Goal: Task Accomplishment & Management: Use online tool/utility

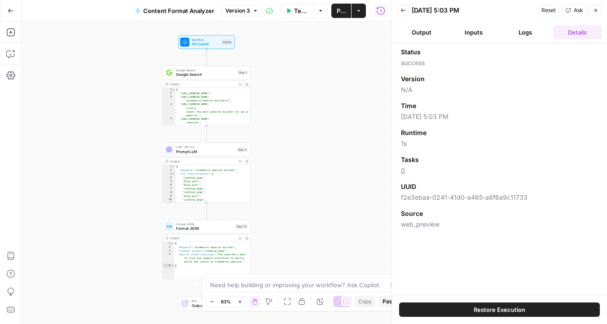
click at [9, 10] on icon "button" at bounding box center [11, 11] width 6 height 6
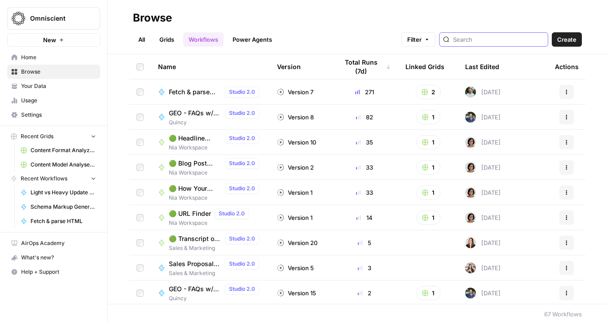
click at [492, 40] on input "search" at bounding box center [498, 39] width 91 height 9
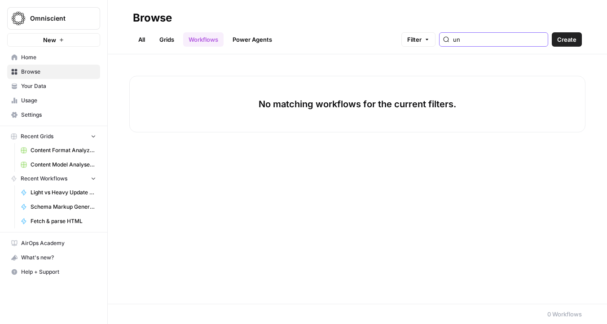
type input "u"
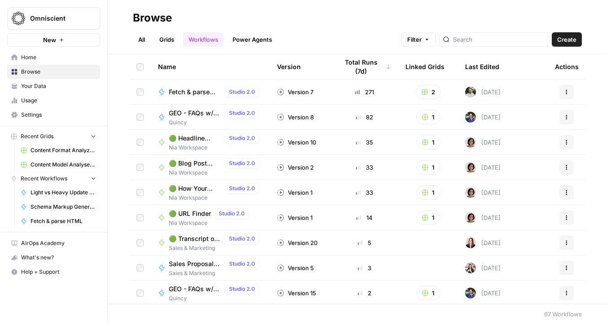
click at [134, 41] on link "All" at bounding box center [142, 39] width 18 height 14
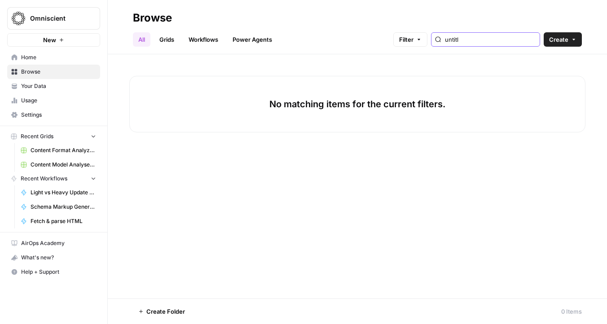
type input "untitle"
click at [529, 39] on input "untitle" at bounding box center [490, 39] width 91 height 9
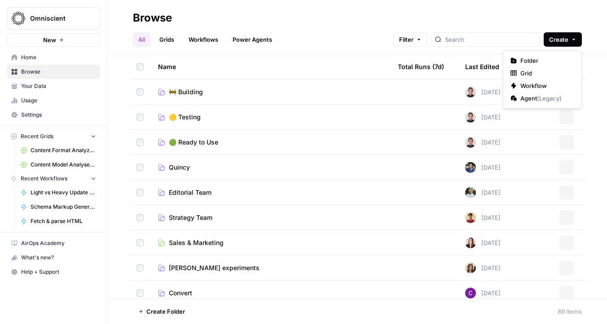
click at [561, 39] on span "Create" at bounding box center [558, 39] width 19 height 9
click at [541, 84] on span "Workflow" at bounding box center [545, 85] width 50 height 9
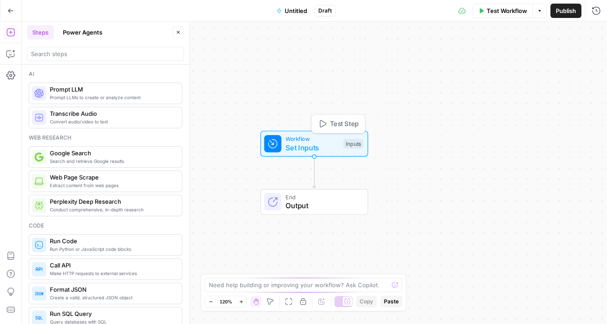
click at [311, 135] on span "Workflow" at bounding box center [311, 139] width 53 height 9
click at [498, 60] on button "Add Field" at bounding box center [518, 61] width 132 height 14
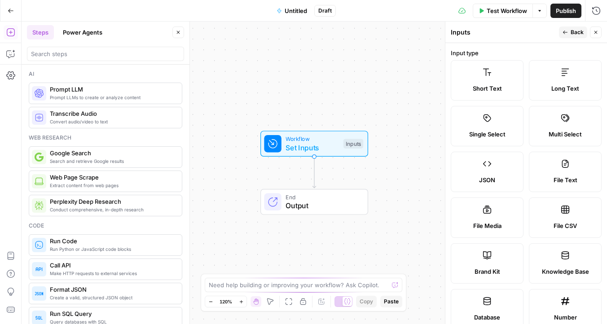
click at [488, 99] on label "Short Text" at bounding box center [487, 80] width 73 height 40
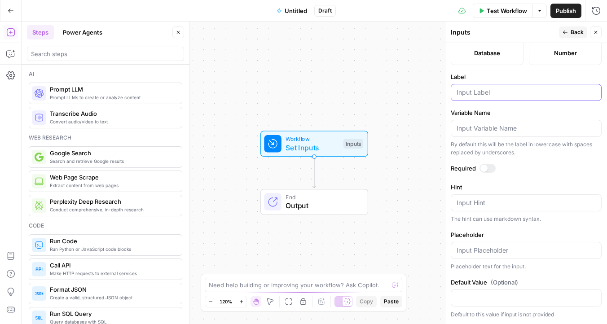
click at [484, 93] on input "Label" at bounding box center [525, 92] width 139 height 9
click at [473, 127] on input "Variable Name" at bounding box center [525, 128] width 139 height 9
drag, startPoint x: 495, startPoint y: 90, endPoint x: 420, endPoint y: 90, distance: 75.8
click at [426, 90] on body "Omniscient New Home Browse Your Data Usage Settings Recent Grids Content Format…" at bounding box center [303, 162] width 607 height 324
type input "Query"
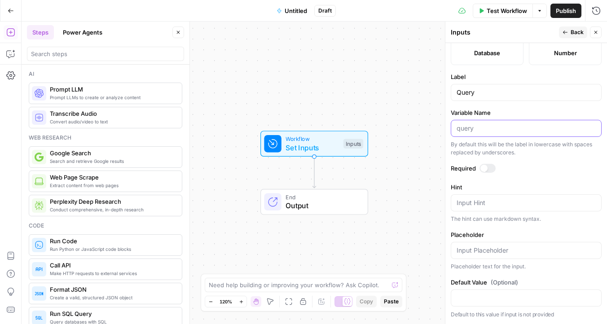
click at [469, 131] on input "Variable Name" at bounding box center [525, 128] width 139 height 9
click at [471, 206] on textarea "Hint" at bounding box center [525, 202] width 139 height 9
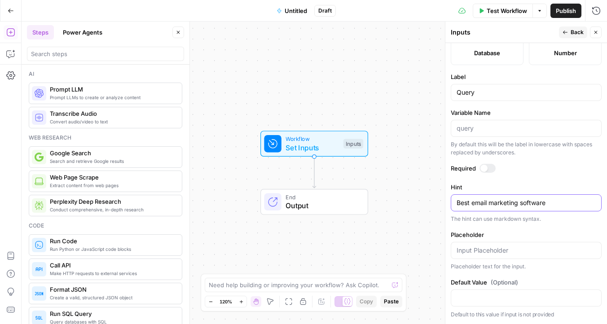
drag, startPoint x: 473, startPoint y: 202, endPoint x: 452, endPoint y: 203, distance: 20.7
click at [452, 203] on div "Best email marketing software Best email marketing software" at bounding box center [526, 202] width 151 height 17
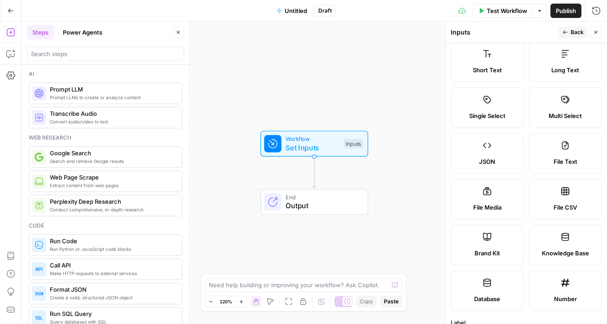
scroll to position [0, 0]
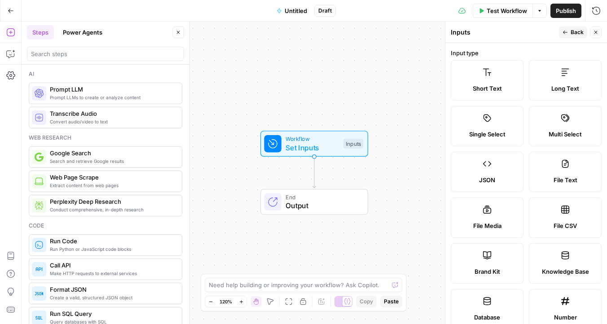
type textarea "email marketing software"
click at [593, 30] on icon "button" at bounding box center [595, 32] width 5 height 5
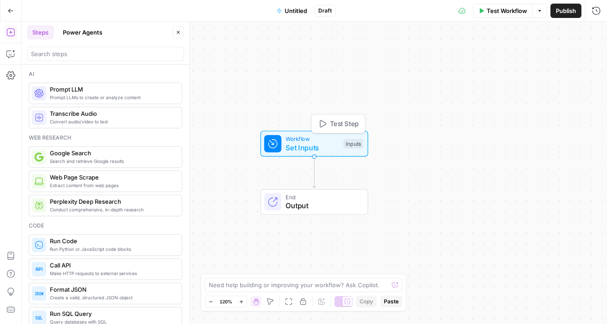
click at [327, 122] on button "Test Step" at bounding box center [338, 124] width 49 height 14
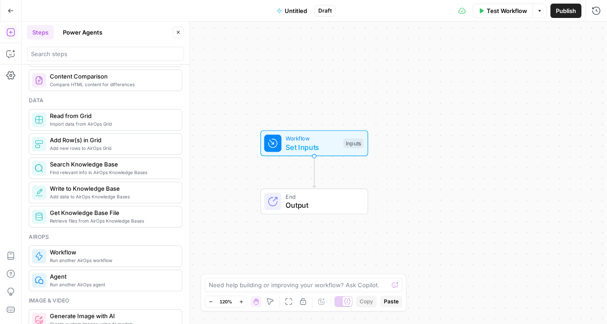
scroll to position [399, 0]
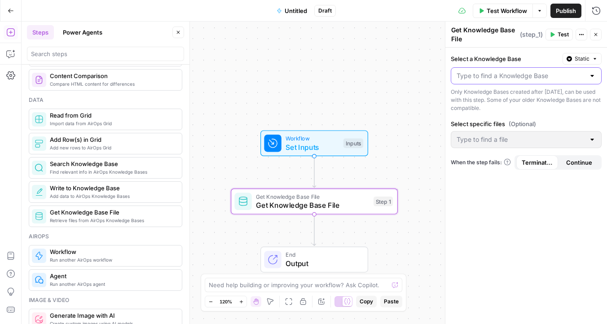
click at [486, 73] on input "Select a Knowledge Base" at bounding box center [520, 75] width 128 height 9
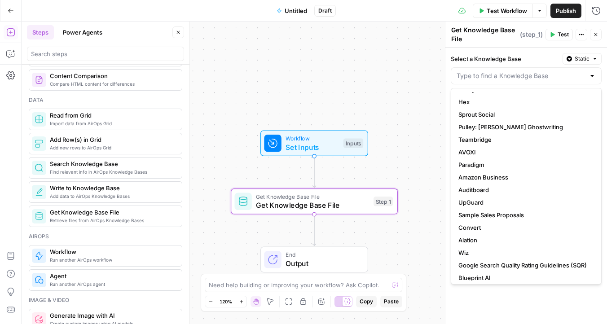
scroll to position [0, 0]
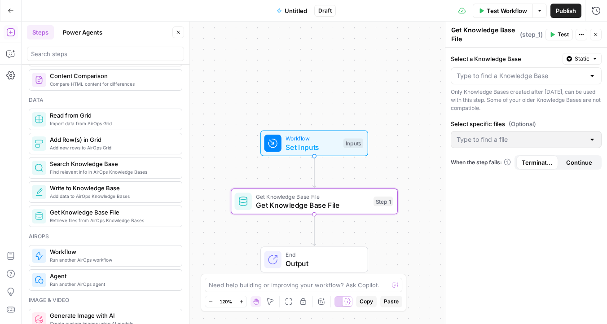
click at [472, 50] on div "Select a Knowledge Base Static Only Knowledge Bases created after June 1st, 202…" at bounding box center [526, 186] width 162 height 276
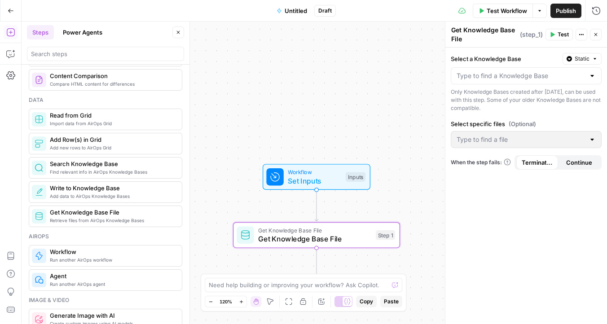
click at [296, 9] on span "Untitled" at bounding box center [296, 10] width 22 height 9
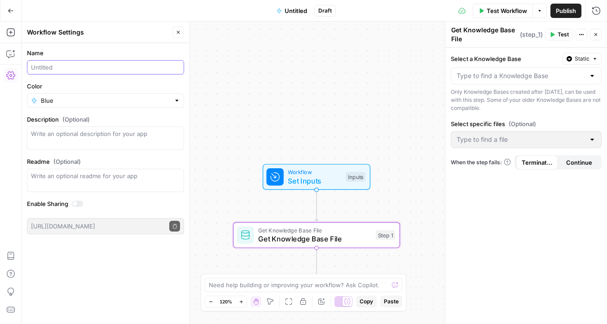
click at [96, 70] on input "Name" at bounding box center [105, 67] width 149 height 9
click at [293, 6] on span "Untitled" at bounding box center [296, 10] width 22 height 9
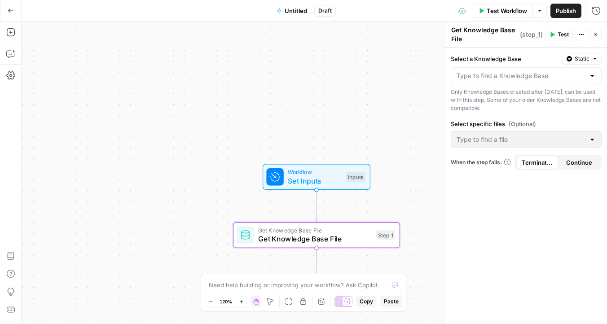
click at [293, 6] on span "Untitled" at bounding box center [296, 10] width 22 height 9
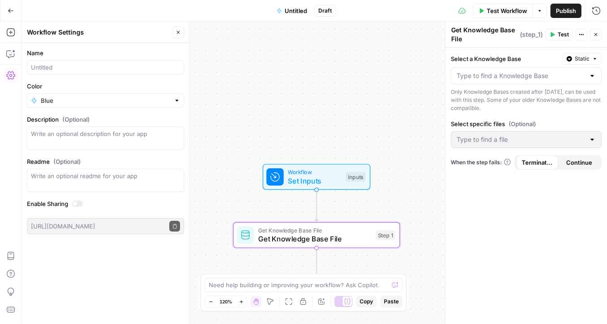
click at [114, 62] on div at bounding box center [105, 67] width 157 height 14
paste input "AI Search Topical Authority"
type input "AI Search Topical Authority"
click at [117, 85] on label "Color" at bounding box center [105, 86] width 157 height 9
click at [117, 96] on input "Blue" at bounding box center [105, 100] width 129 height 9
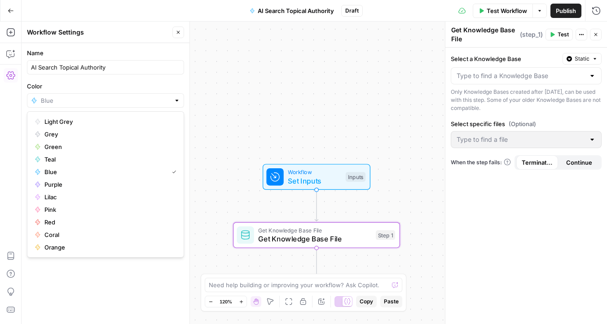
type input "Blue"
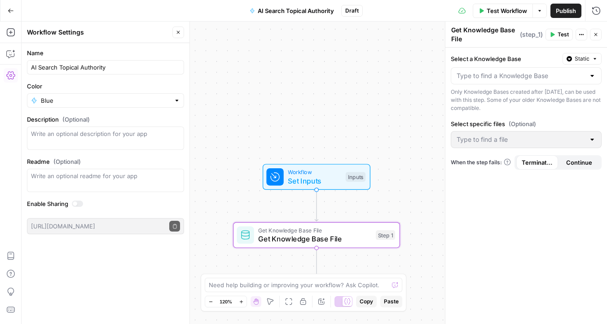
click at [121, 73] on div "AI Search Topical Authority" at bounding box center [105, 67] width 157 height 14
click at [132, 83] on label "Color" at bounding box center [105, 86] width 157 height 9
click at [132, 96] on input "Blue" at bounding box center [105, 100] width 129 height 9
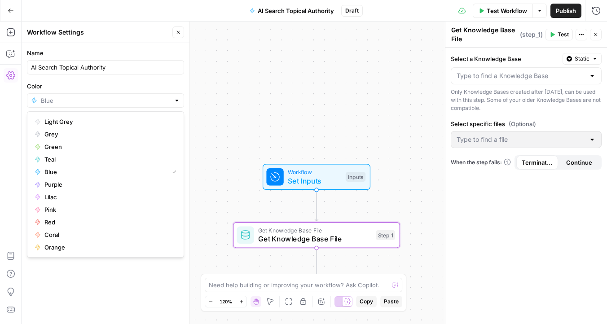
type input "Blue"
click at [239, 64] on div "Workflow Set Inputs Inputs Get Knowledge Base File Get Knowledge Base File Step…" at bounding box center [314, 173] width 585 height 302
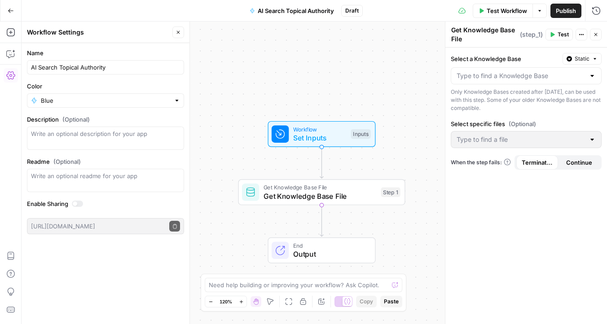
click at [201, 149] on div "Workflow Set Inputs Inputs Get Knowledge Base File Get Knowledge Base File Step…" at bounding box center [314, 173] width 585 height 302
click at [182, 30] on button "Close" at bounding box center [178, 32] width 12 height 12
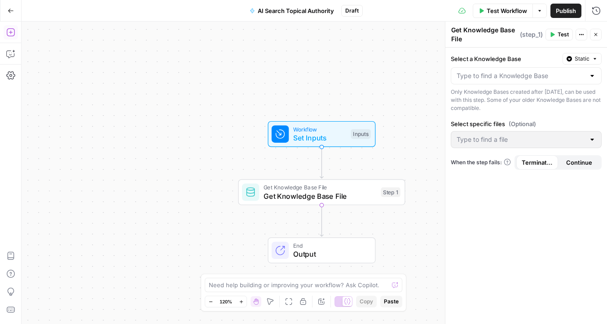
click at [7, 36] on icon "button" at bounding box center [10, 32] width 9 height 9
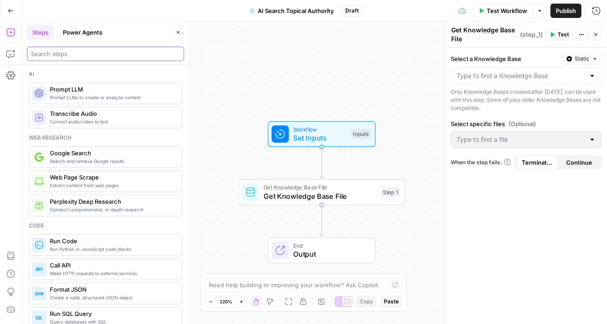
click at [92, 57] on input "search" at bounding box center [105, 53] width 149 height 9
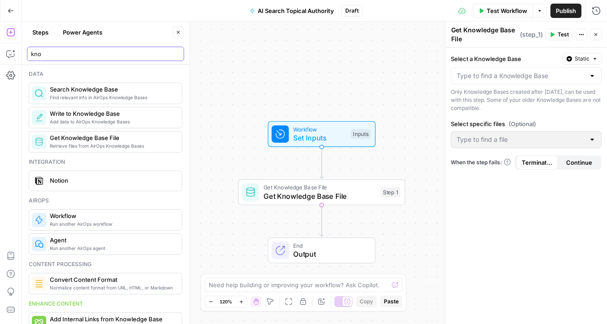
type input "kno"
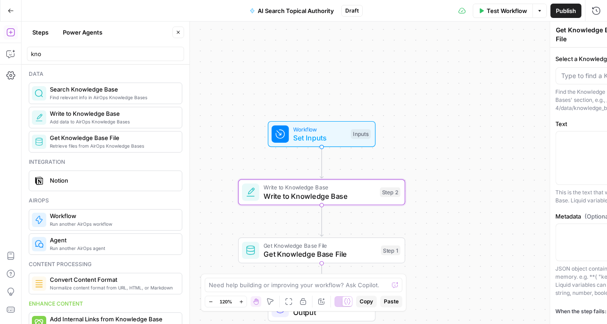
type textarea "Write to Knowledge Base"
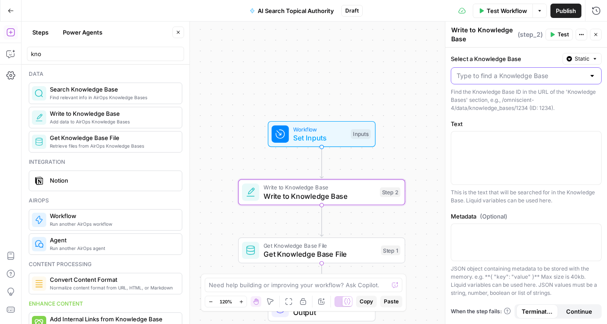
click at [508, 73] on input "Select a Knowledge Base" at bounding box center [520, 75] width 128 height 9
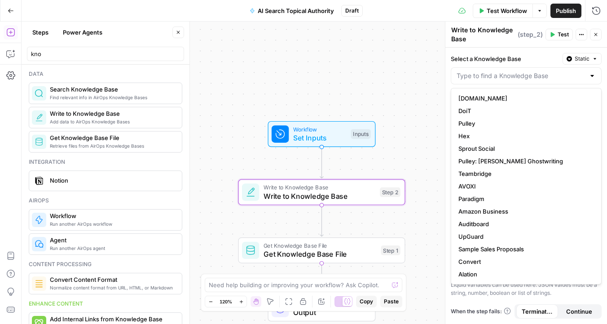
click at [505, 55] on label "Select a Knowledge Base" at bounding box center [505, 58] width 108 height 9
click at [505, 71] on input "Select a Knowledge Base" at bounding box center [520, 75] width 128 height 9
click at [499, 59] on label "Select a Knowledge Base" at bounding box center [505, 58] width 108 height 9
click at [499, 71] on input "Select a Knowledge Base" at bounding box center [520, 75] width 128 height 9
click at [499, 51] on div "Select a Knowledge Base Static Find the Knowledge Base ID in the URL of the 'Kn…" at bounding box center [526, 186] width 162 height 276
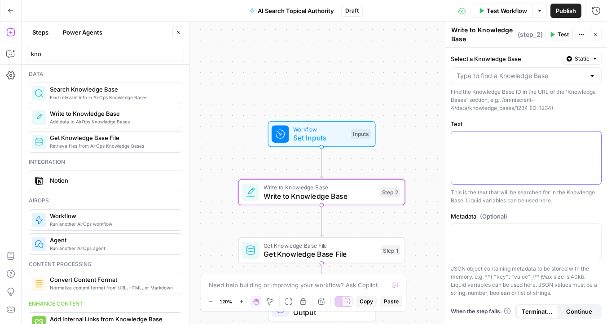
click at [501, 150] on div at bounding box center [526, 157] width 150 height 53
click at [505, 237] on div at bounding box center [526, 242] width 150 height 37
click at [384, 192] on div "Step 2" at bounding box center [390, 193] width 21 height 10
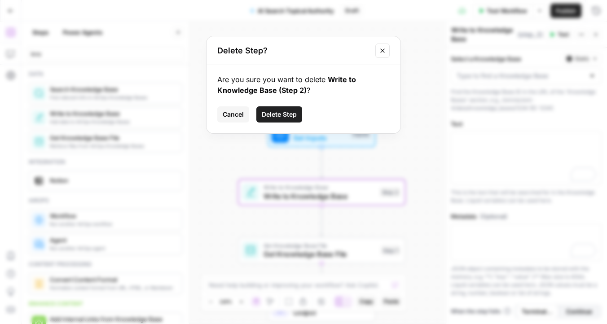
click at [286, 111] on span "Delete Step" at bounding box center [279, 114] width 35 height 9
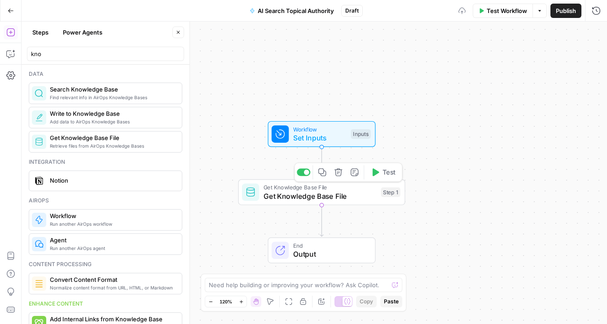
click at [302, 184] on span "Get Knowledge Base File" at bounding box center [319, 187] width 113 height 9
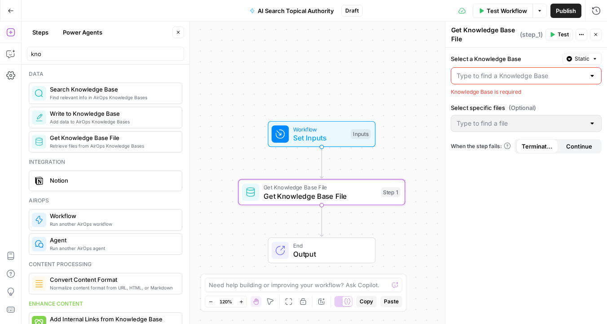
scroll to position [15, 0]
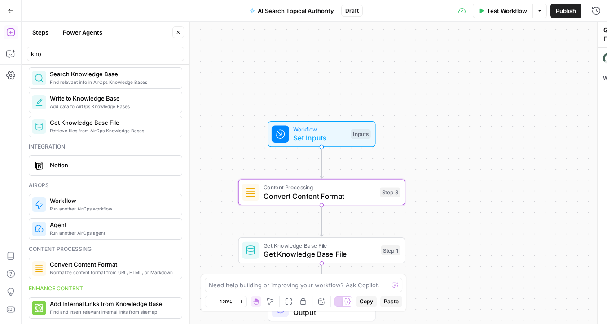
type textarea "Convert Content Format"
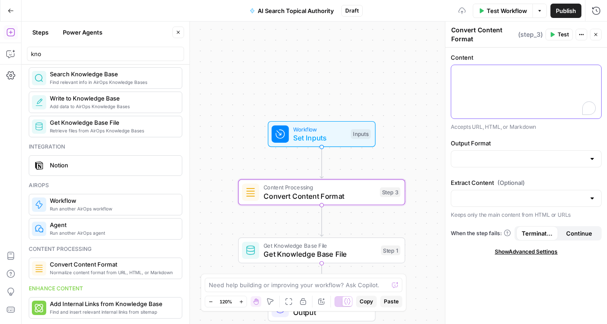
click at [515, 101] on div "To enrich screen reader interactions, please activate Accessibility in Grammarl…" at bounding box center [526, 91] width 150 height 53
click at [495, 162] on input "Output Format" at bounding box center [520, 158] width 128 height 9
click at [504, 135] on div "Content Accepts URL, HTML, or Markdown Output Format Extract Content (Optional)…" at bounding box center [526, 186] width 162 height 276
click at [488, 206] on div at bounding box center [526, 198] width 151 height 17
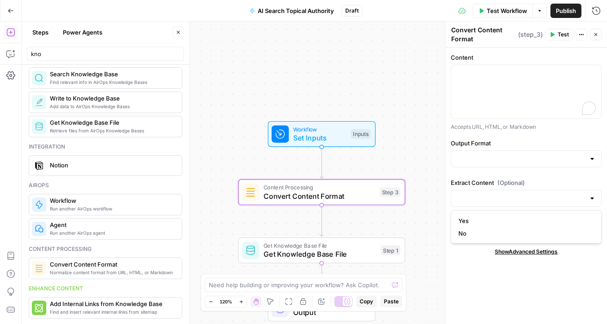
click at [486, 175] on div "Content Accepts URL, HTML, or Markdown Output Format Extract Content (Optional)…" at bounding box center [526, 186] width 162 height 276
click at [369, 191] on span "Convert Content Format" at bounding box center [319, 196] width 112 height 11
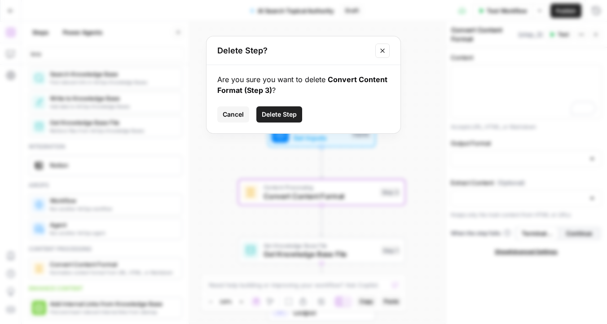
click at [272, 108] on button "Delete Step" at bounding box center [279, 114] width 46 height 16
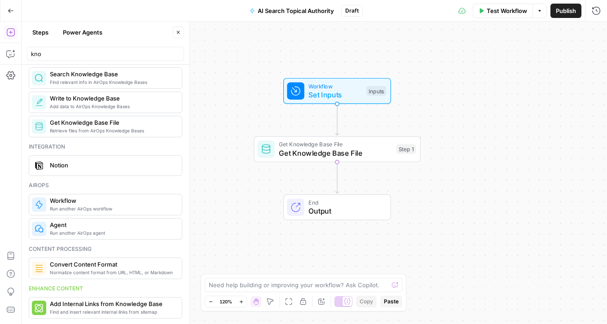
scroll to position [0, 0]
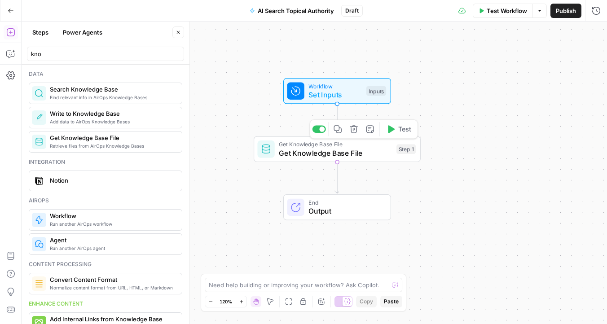
click at [294, 155] on span "Get Knowledge Base File" at bounding box center [335, 153] width 113 height 11
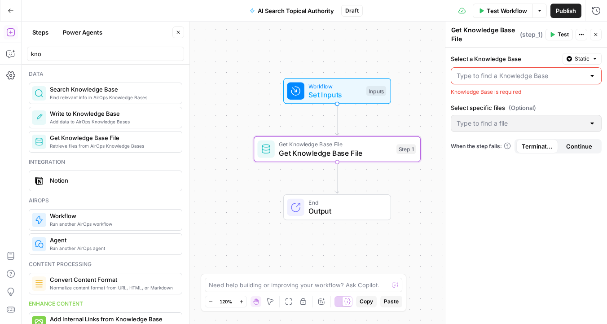
click at [531, 70] on div at bounding box center [526, 75] width 151 height 17
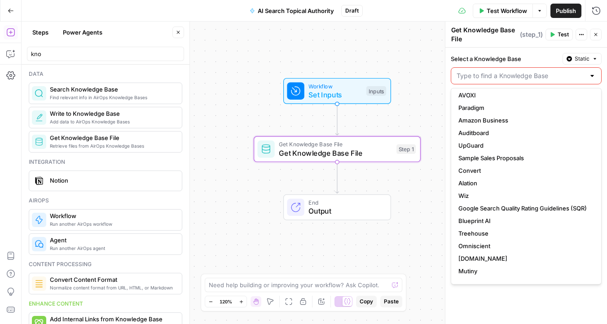
scroll to position [163, 0]
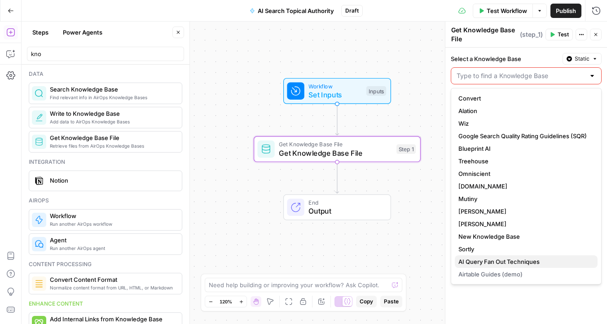
click at [510, 259] on span "AI Query Fan Out Techniques" at bounding box center [524, 261] width 132 height 9
type input "AI Query Fan Out Techniques"
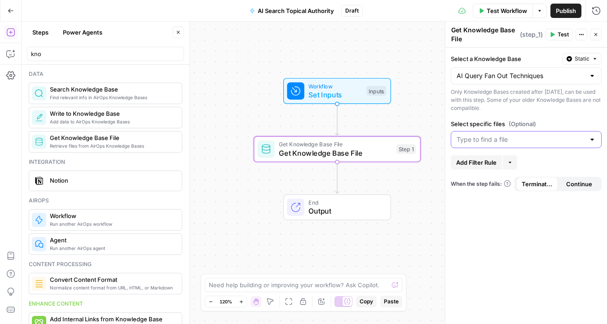
click at [521, 140] on input "Select specific files (Optional)" at bounding box center [520, 139] width 128 height 9
click at [535, 106] on div "Only Knowledge Bases created after June 1st, 2024, can be used with this step. …" at bounding box center [526, 100] width 151 height 24
click at [536, 136] on input "Select specific files (Optional)" at bounding box center [520, 139] width 128 height 9
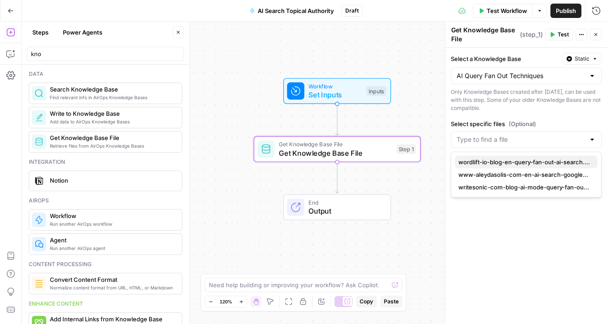
click at [535, 162] on span "wordlift-io-blog-en-query-fan-out-ai-search....pdf" at bounding box center [524, 162] width 132 height 9
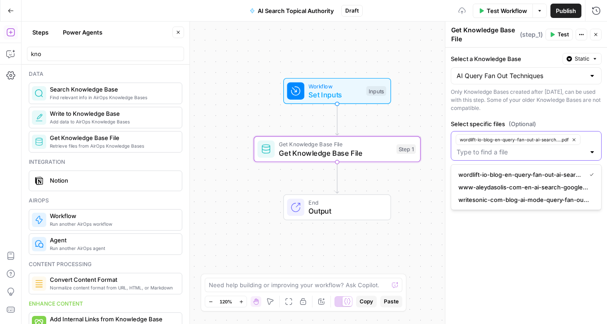
click at [535, 152] on input "Select specific files (Optional)" at bounding box center [520, 152] width 128 height 9
click at [524, 156] on input "Select specific files (Optional)" at bounding box center [520, 152] width 128 height 9
click at [537, 186] on span "www-aleydasolis-com-en-ai-search-google-query-fan-out-.pdf" at bounding box center [524, 187] width 132 height 9
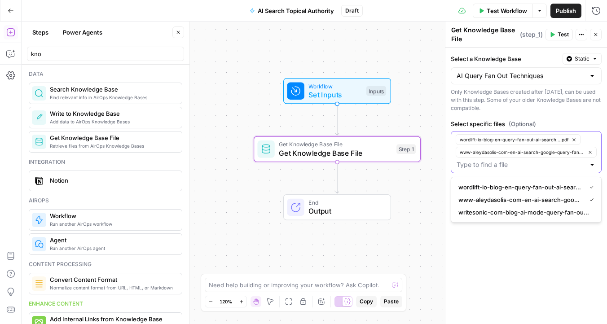
click at [535, 165] on input "Select specific files (Optional)" at bounding box center [520, 164] width 128 height 9
click at [566, 211] on span "writesonic-com-blog-ai-mode-query-fan-out.pdf" at bounding box center [524, 212] width 132 height 9
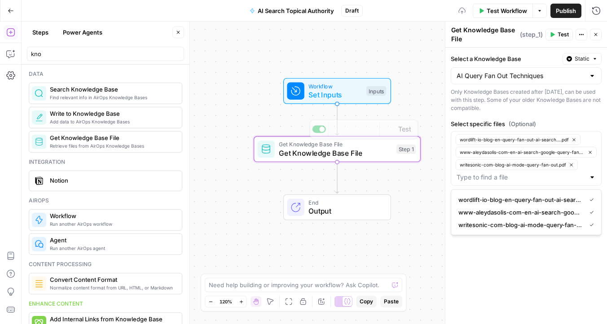
click at [237, 164] on div "Workflow Set Inputs Inputs Get Knowledge Base File Get Knowledge Base File Step…" at bounding box center [314, 173] width 585 height 302
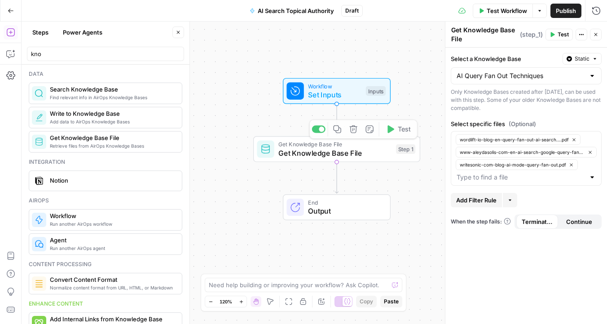
click at [245, 127] on div "Workflow Set Inputs Inputs Get Knowledge Base File Get Knowledge Base File Step…" at bounding box center [314, 173] width 585 height 302
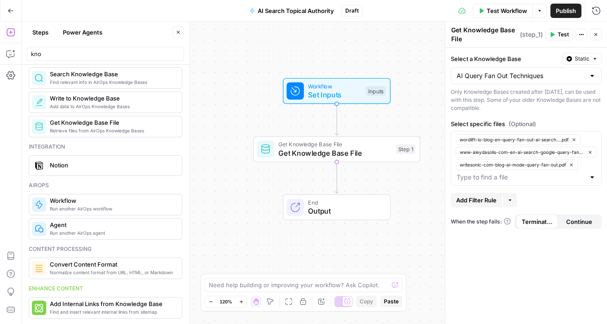
scroll to position [0, 0]
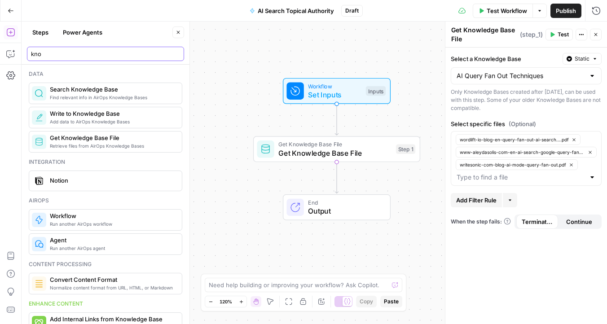
click at [178, 53] on input "kno" at bounding box center [105, 53] width 149 height 9
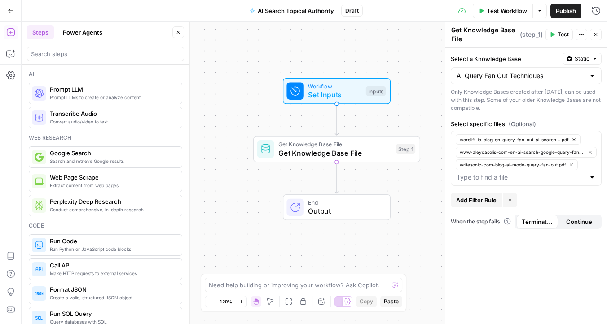
click at [597, 39] on button "Close" at bounding box center [596, 35] width 12 height 12
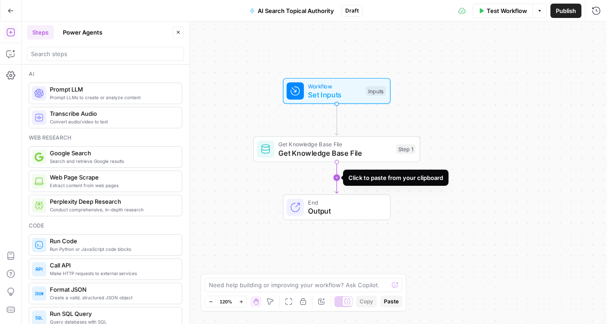
click at [338, 173] on icon "Edge from step_1 to end" at bounding box center [336, 177] width 3 height 31
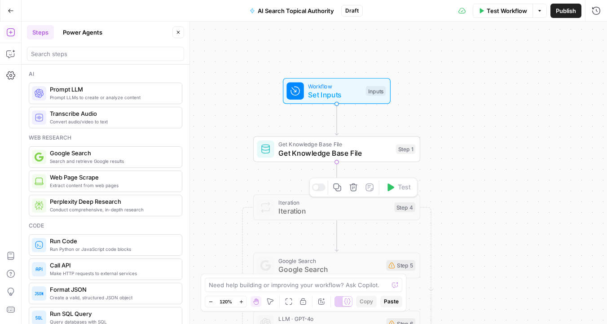
click at [347, 207] on span "Iteration" at bounding box center [333, 211] width 111 height 11
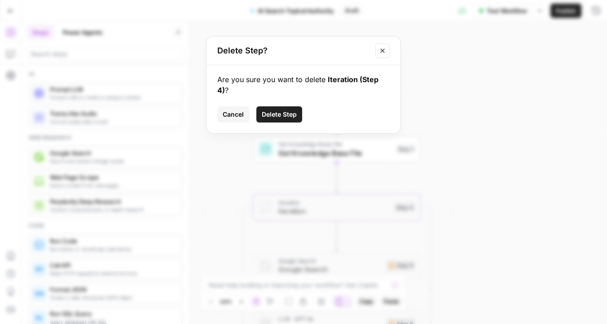
click at [290, 106] on button "Delete Step" at bounding box center [279, 114] width 46 height 16
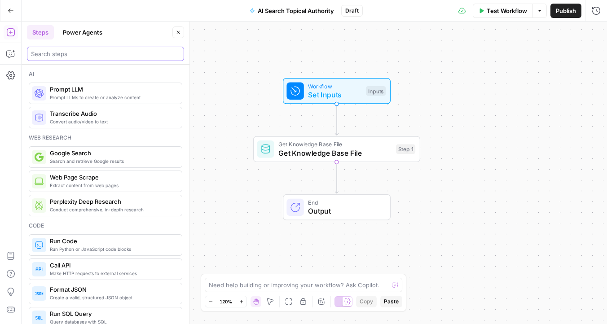
click at [61, 57] on input "search" at bounding box center [105, 53] width 149 height 9
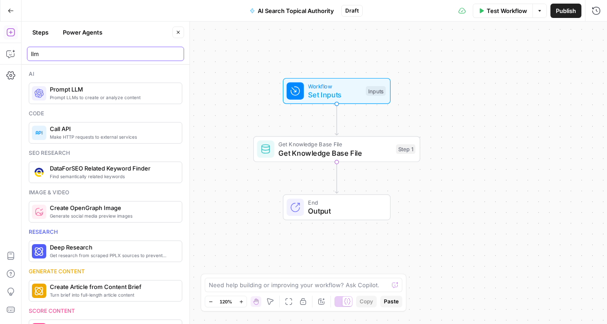
type input "llm"
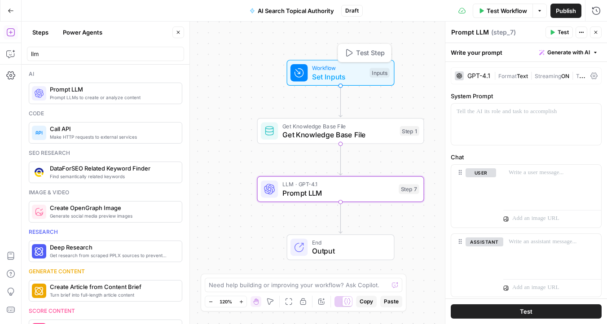
click at [342, 80] on span "Set Inputs" at bounding box center [338, 76] width 53 height 11
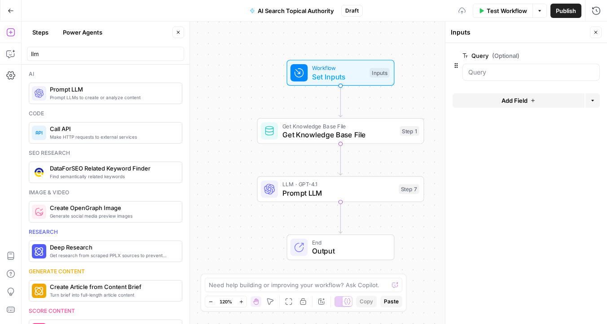
click at [495, 98] on button "Add Field" at bounding box center [518, 100] width 132 height 14
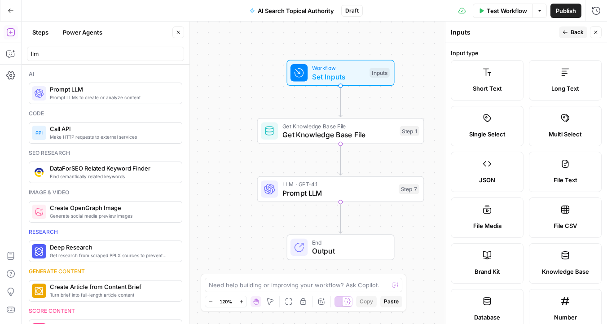
click at [556, 87] on span "Long Text" at bounding box center [565, 88] width 28 height 9
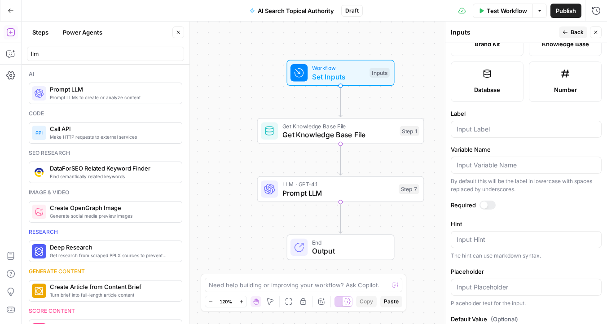
scroll to position [226, 0]
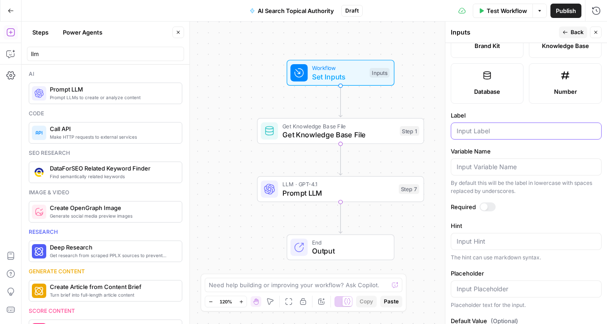
click at [475, 128] on input "Label" at bounding box center [525, 131] width 139 height 9
type input "Website URL"
click at [505, 171] on input "Variable Name" at bounding box center [525, 166] width 139 height 9
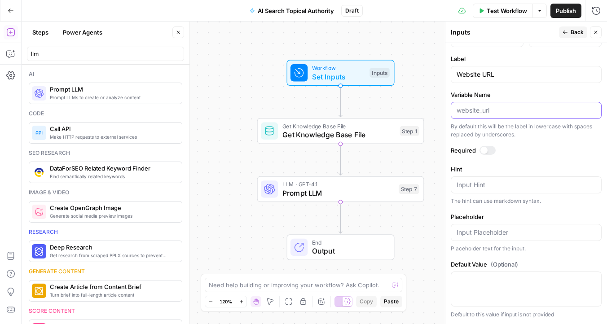
click at [490, 106] on input "Variable Name" at bounding box center [525, 110] width 139 height 9
paste input "https://beomniscient.com/"
type input "https://beomniscient.com/"
click at [499, 187] on textarea "Hint" at bounding box center [525, 184] width 139 height 9
paste textarea "https://beomniscient.com/"
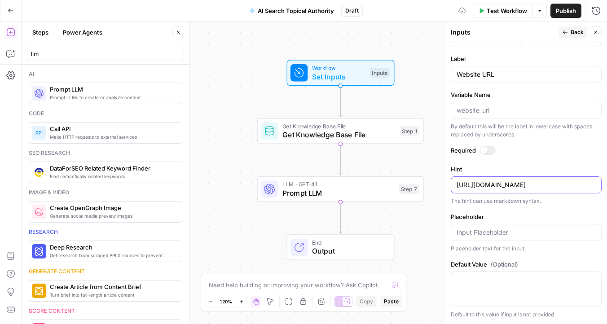
type textarea "https://beomniscient.com/"
click at [491, 151] on div at bounding box center [487, 150] width 16 height 9
click at [341, 76] on span "Set Inputs" at bounding box center [338, 76] width 53 height 11
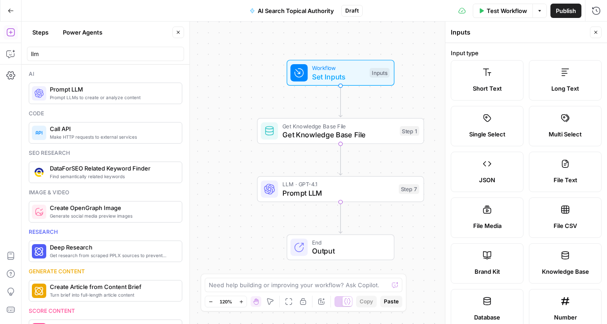
click at [479, 77] on label "Short Text" at bounding box center [487, 80] width 73 height 40
click at [597, 32] on icon "button" at bounding box center [595, 32] width 5 height 5
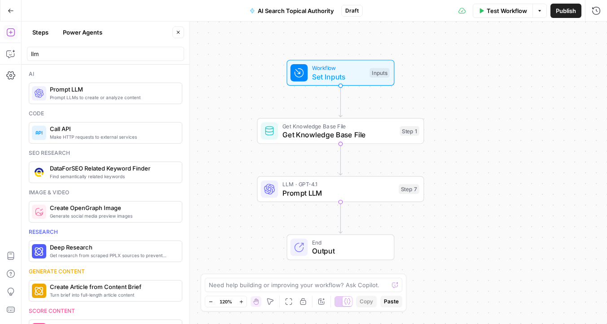
click at [359, 73] on span "Set Inputs" at bounding box center [338, 76] width 53 height 11
click at [528, 68] on input "Query (Optional)" at bounding box center [531, 72] width 126 height 9
click at [572, 60] on button "edit field" at bounding box center [569, 55] width 35 height 11
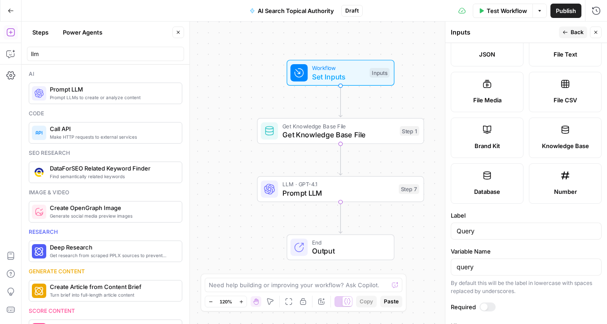
scroll to position [264, 0]
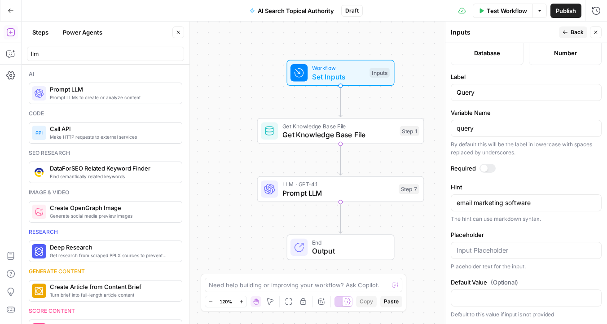
click at [495, 164] on label "Required" at bounding box center [526, 168] width 151 height 9
click at [494, 164] on label "Required" at bounding box center [526, 168] width 151 height 9
click at [494, 165] on div at bounding box center [487, 168] width 16 height 9
click at [598, 34] on button "Close" at bounding box center [596, 32] width 12 height 12
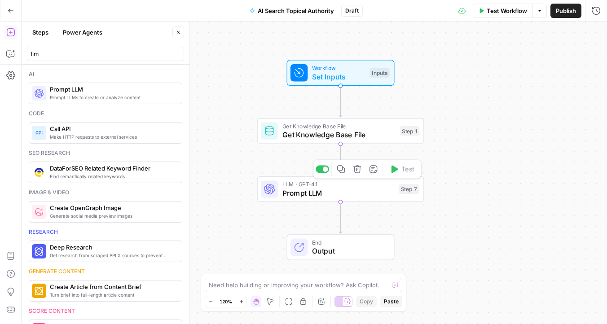
click at [319, 191] on span "Prompt LLM" at bounding box center [338, 193] width 112 height 11
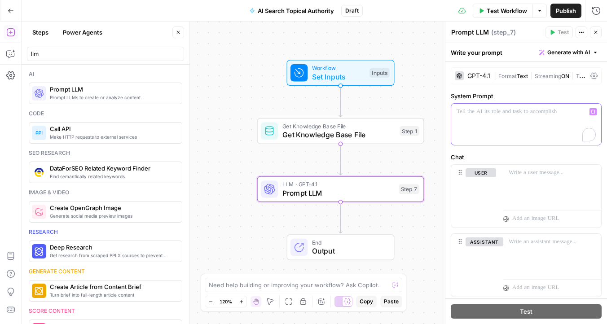
click at [474, 118] on div "To enrich screen reader interactions, please activate Accessibility in Grammarl…" at bounding box center [526, 124] width 150 height 41
click at [286, 135] on span "Get Knowledge Base File" at bounding box center [338, 134] width 113 height 11
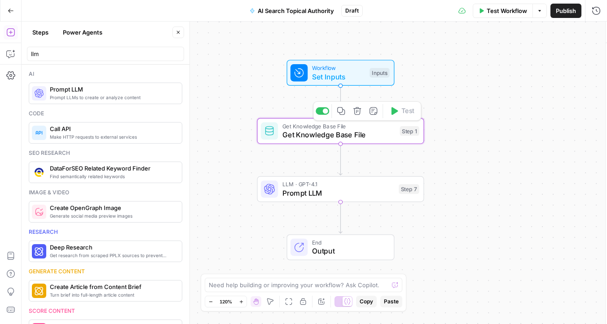
type textarea "Get Knowledge Base File"
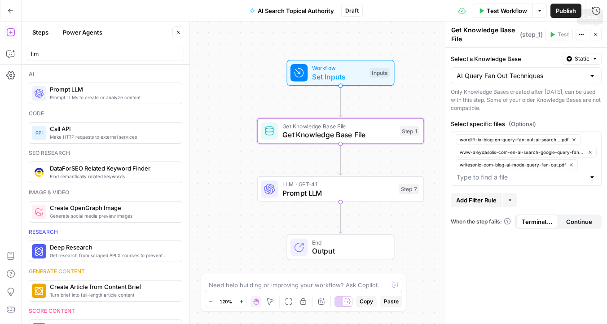
click at [596, 35] on icon "button" at bounding box center [595, 34] width 3 height 3
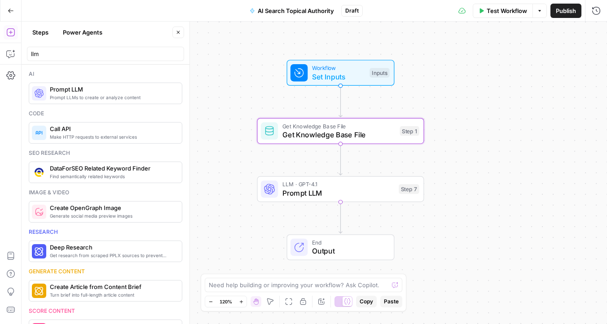
scroll to position [62, 0]
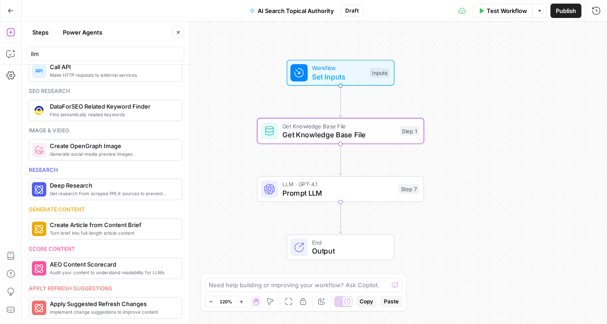
click at [241, 155] on div "Workflow Set Inputs Inputs Get Knowledge Base File Get Knowledge Base File Step…" at bounding box center [314, 173] width 585 height 302
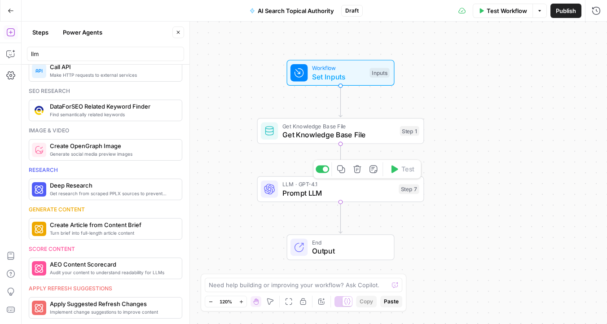
click at [307, 193] on span "Prompt LLM" at bounding box center [338, 193] width 112 height 11
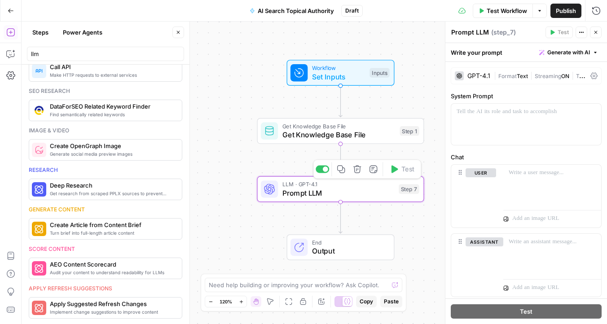
click at [248, 174] on div "Workflow Set Inputs Inputs Get Knowledge Base File Get Knowledge Base File Step…" at bounding box center [314, 173] width 585 height 302
click at [285, 189] on span "Prompt LLM" at bounding box center [338, 193] width 112 height 11
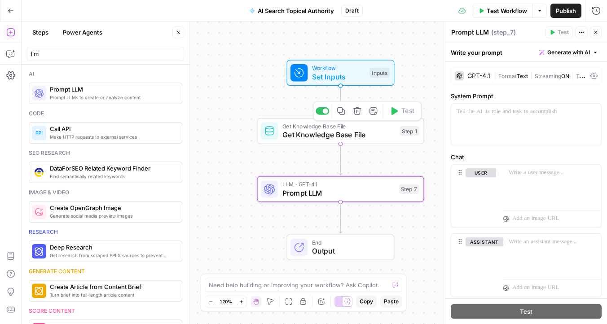
click at [319, 136] on span "Get Knowledge Base File" at bounding box center [338, 134] width 113 height 11
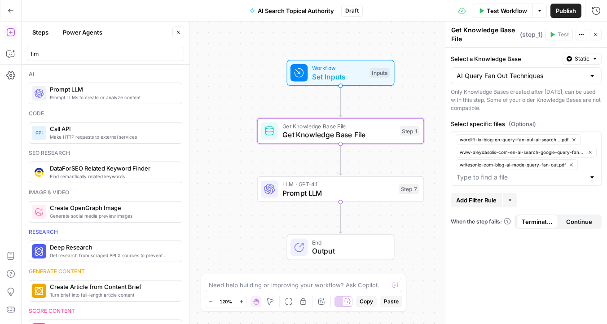
click at [301, 188] on span "Prompt LLM" at bounding box center [338, 193] width 112 height 11
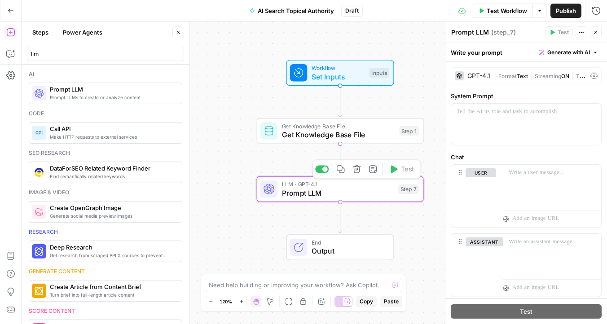
click at [234, 149] on div "Workflow Set Inputs Inputs Get Knowledge Base File Get Knowledge Base File Step…" at bounding box center [314, 173] width 585 height 302
click at [247, 203] on div "Workflow Set Inputs Inputs Get Knowledge Base File Get Knowledge Base File Step…" at bounding box center [314, 173] width 585 height 302
click at [129, 59] on div "llm" at bounding box center [105, 54] width 157 height 14
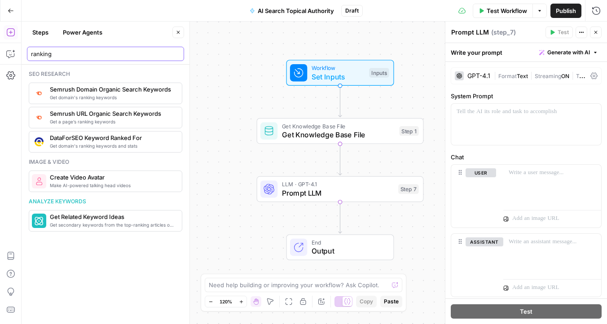
type input "ranking"
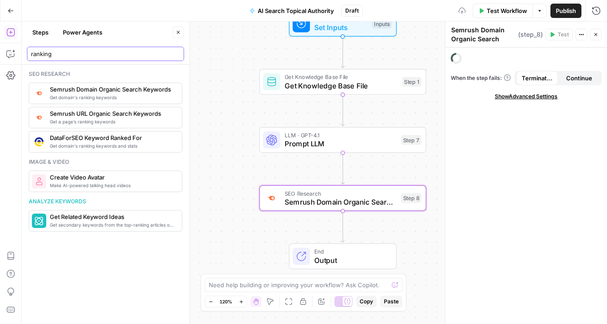
drag, startPoint x: 151, startPoint y: 51, endPoint x: 22, endPoint y: 46, distance: 129.8
click at [22, 46] on header "Steps Power Agents Close ranking" at bounding box center [106, 43] width 168 height 43
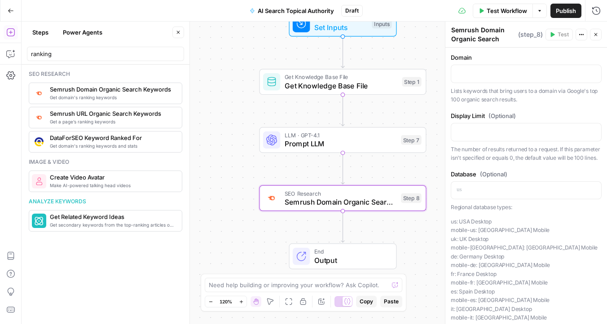
click at [229, 149] on div "Workflow Set Inputs Inputs Get Knowledge Base File Get Knowledge Base File Step…" at bounding box center [314, 173] width 585 height 302
click at [126, 53] on input "ranking" at bounding box center [105, 53] width 149 height 9
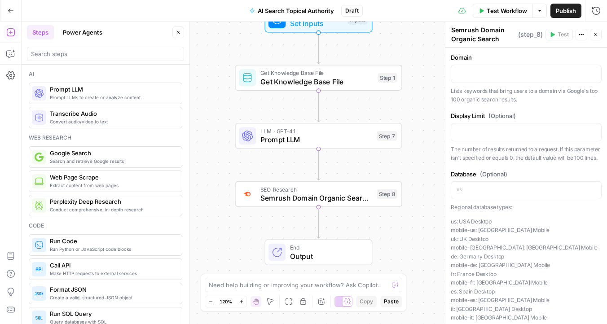
click at [268, 133] on span "LLM · GPT-4.1" at bounding box center [316, 131] width 112 height 9
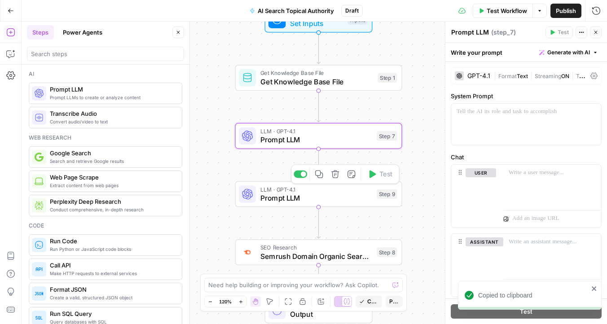
click at [223, 184] on div "Workflow Set Inputs Inputs Get Knowledge Base File Get Knowledge Base File Step…" at bounding box center [314, 173] width 585 height 302
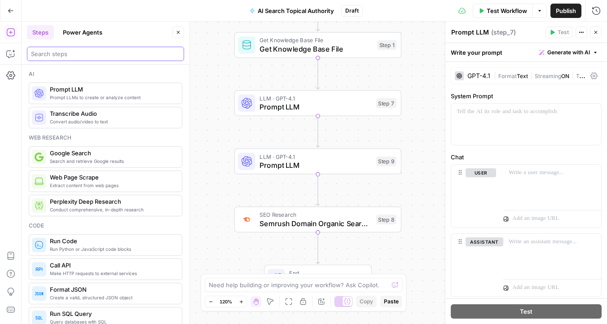
click at [101, 56] on input "search" at bounding box center [105, 53] width 149 height 9
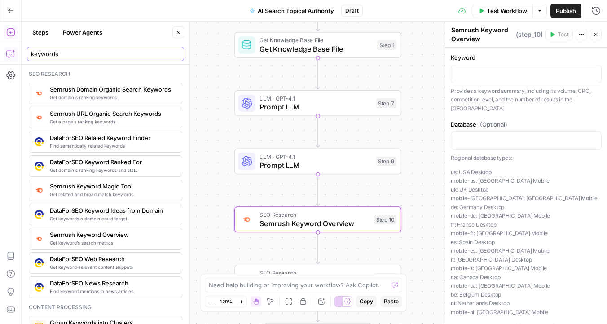
drag, startPoint x: 105, startPoint y: 53, endPoint x: 9, endPoint y: 53, distance: 96.0
click at [9, 53] on body "Omniscient New Home Browse Your Data Usage Settings Recent Grids Content Format…" at bounding box center [303, 162] width 607 height 324
type input "k"
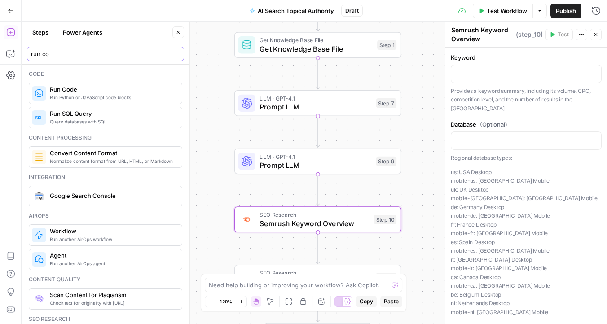
type input "run co"
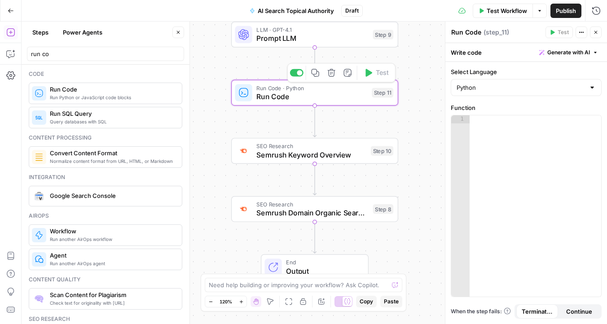
click at [275, 88] on span "Run Code · Python" at bounding box center [311, 87] width 111 height 9
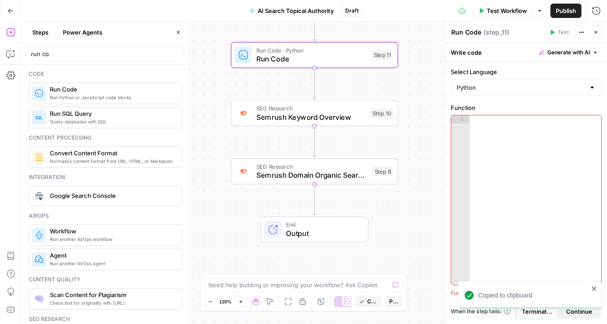
click at [302, 200] on div "Workflow Set Inputs Inputs Get Knowledge Base File Get Knowledge Base File Step…" at bounding box center [314, 173] width 585 height 302
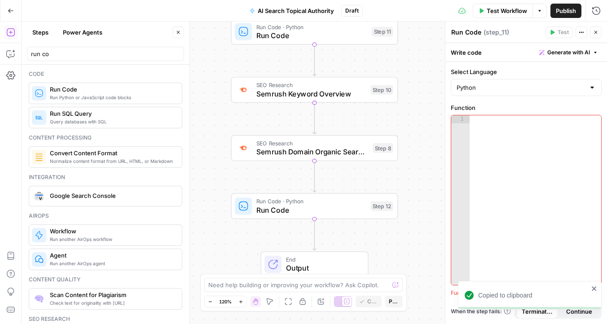
click at [226, 182] on div "Workflow Set Inputs Inputs Get Knowledge Base File Get Knowledge Base File Step…" at bounding box center [314, 173] width 585 height 302
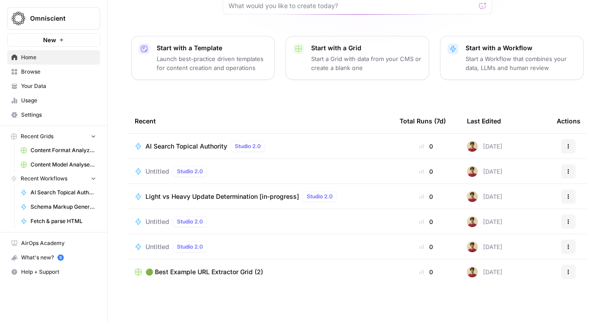
click at [564, 169] on button "Actions" at bounding box center [568, 171] width 14 height 14
click at [518, 215] on span "Delete" at bounding box center [528, 212] width 72 height 9
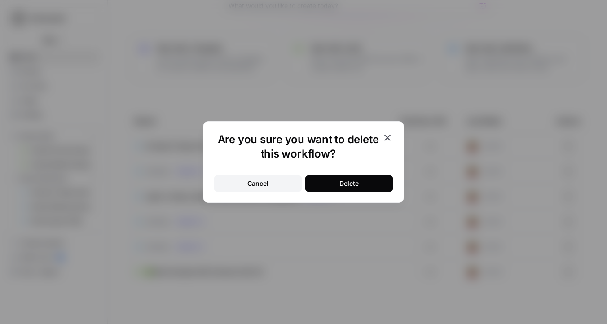
click at [355, 178] on button "Delete" at bounding box center [349, 183] width 88 height 16
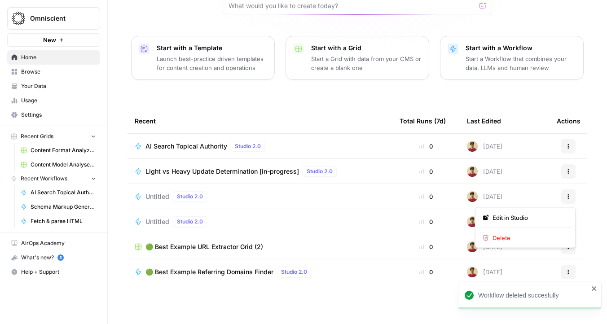
click at [567, 196] on icon "button" at bounding box center [567, 196] width 5 height 5
click at [511, 232] on button "Delete" at bounding box center [525, 238] width 92 height 13
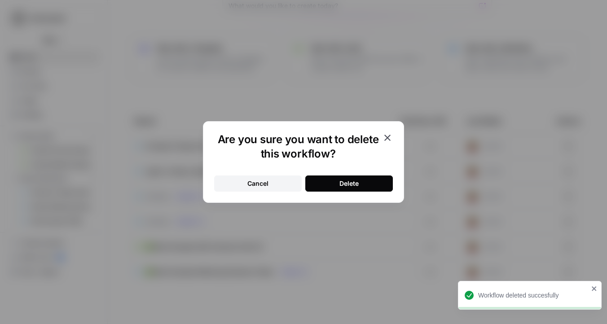
click at [378, 184] on button "Delete" at bounding box center [349, 183] width 88 height 16
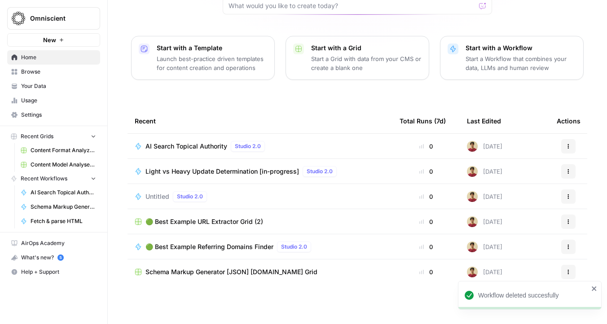
click at [571, 194] on button "Actions" at bounding box center [568, 196] width 14 height 14
click at [482, 235] on button "Delete" at bounding box center [525, 238] width 92 height 13
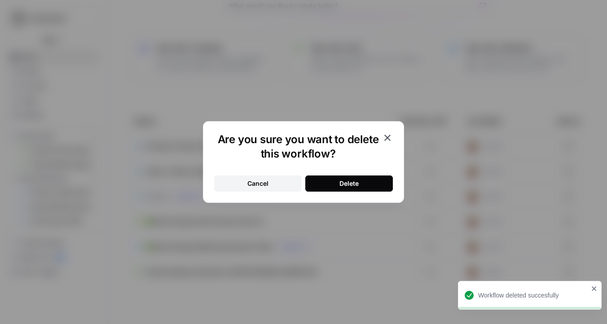
click at [343, 177] on button "Delete" at bounding box center [349, 183] width 88 height 16
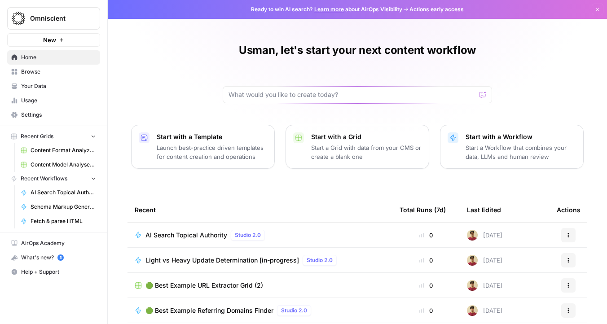
click at [49, 33] on button "New" at bounding box center [53, 39] width 93 height 13
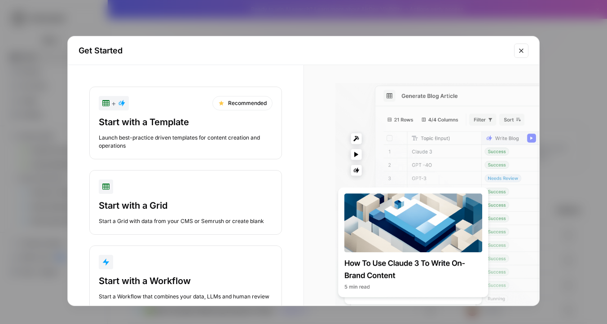
click at [524, 50] on icon "Close modal" at bounding box center [520, 50] width 7 height 7
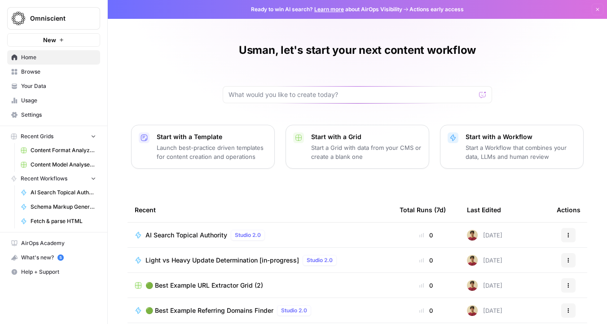
click at [596, 6] on button "Dismiss" at bounding box center [597, 10] width 12 height 12
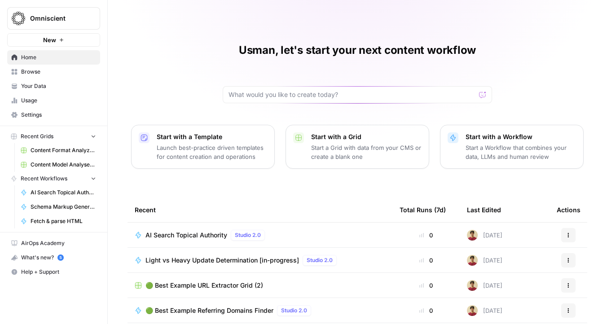
click at [33, 18] on span "Omniscient" at bounding box center [57, 18] width 54 height 9
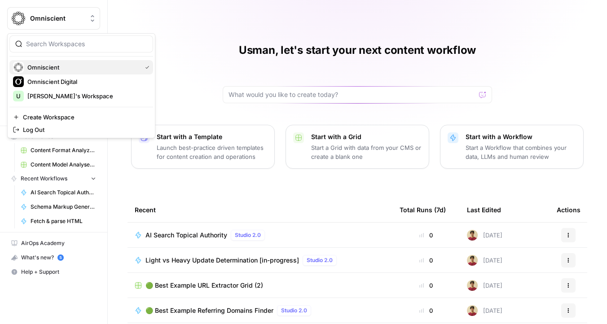
click at [47, 70] on span "Omniscient" at bounding box center [82, 67] width 110 height 9
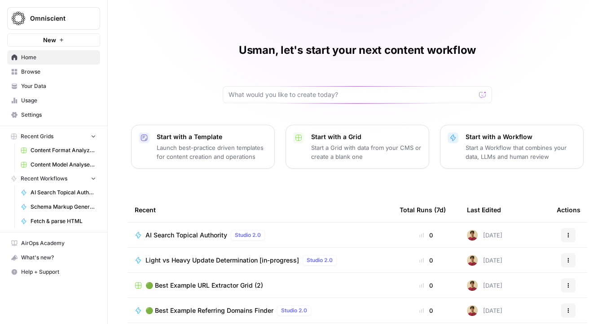
click at [49, 91] on link "Your Data" at bounding box center [53, 86] width 93 height 14
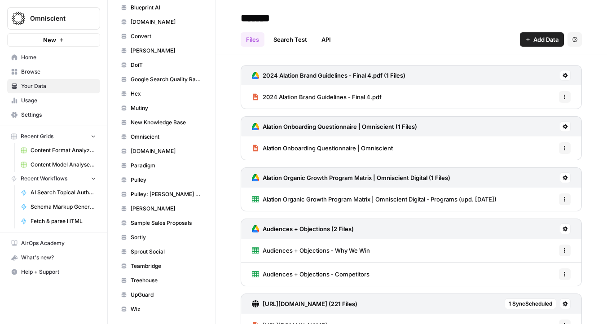
scroll to position [432, 0]
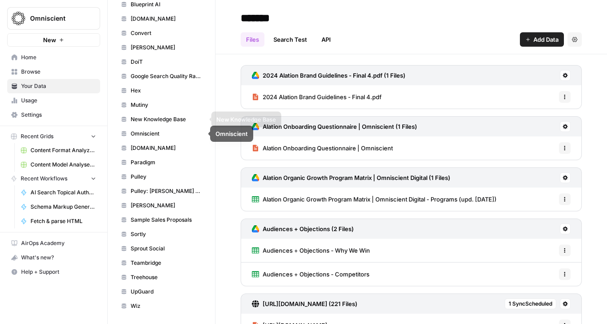
click at [152, 123] on link "New Knowledge Base" at bounding box center [161, 119] width 89 height 14
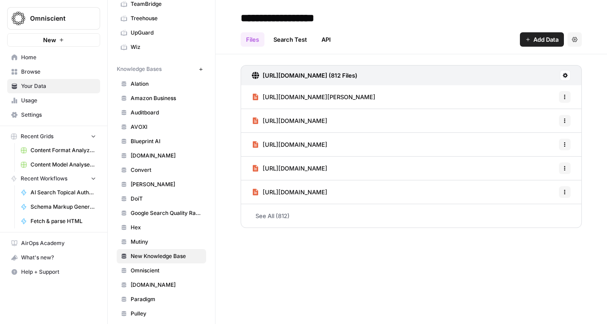
scroll to position [268, 0]
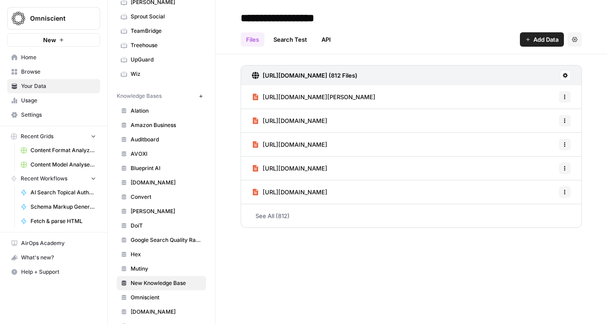
click at [197, 92] on button "New" at bounding box center [200, 96] width 11 height 11
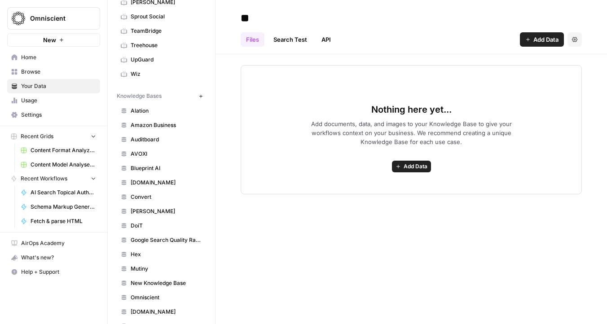
type input "*"
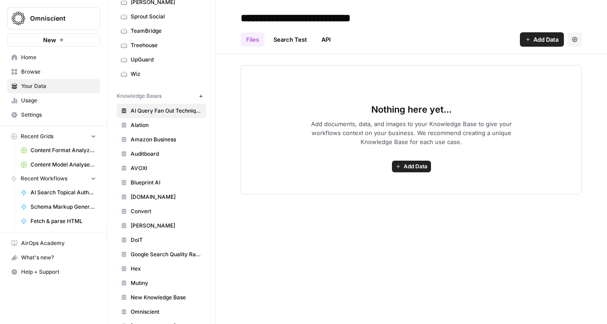
type input "**********"
click at [407, 162] on span "Add Data" at bounding box center [415, 166] width 24 height 8
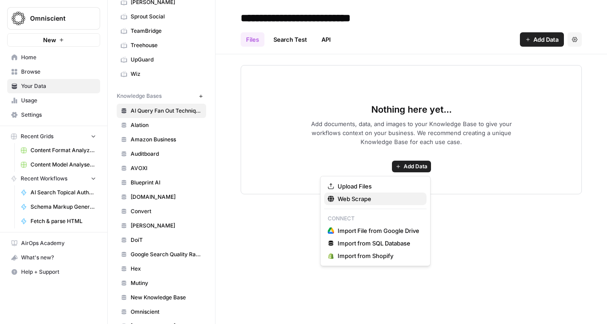
click at [374, 194] on button "Web Scrape" at bounding box center [375, 199] width 102 height 13
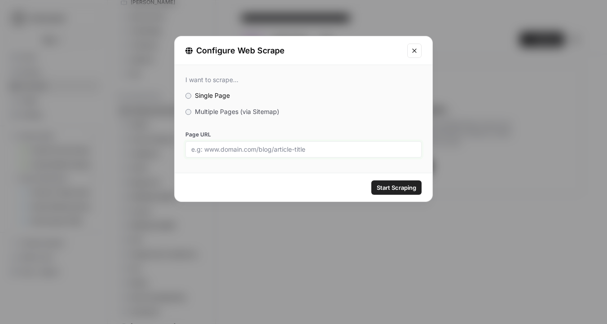
click at [219, 148] on input "Page URL" at bounding box center [303, 149] width 224 height 8
paste input "https://www.mariehaynes.com/ai-mode-query-fan-out/"
type input "https://www.mariehaynes.com/ai-mode-query-fan-out/"
click at [399, 191] on span "Start Scraping" at bounding box center [396, 187] width 39 height 9
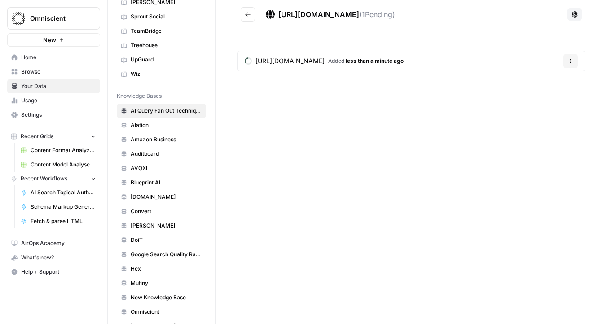
click at [569, 64] on button "Options" at bounding box center [570, 61] width 14 height 14
click at [516, 125] on div "https://www.mariehaynes.com/ai-mode-query-fan-out/ ( 1 Pending) https://www.mar…" at bounding box center [410, 162] width 391 height 324
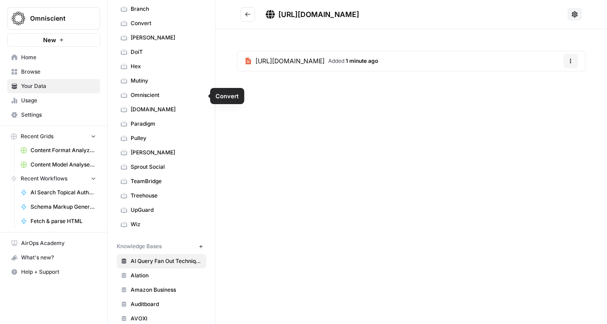
scroll to position [120, 0]
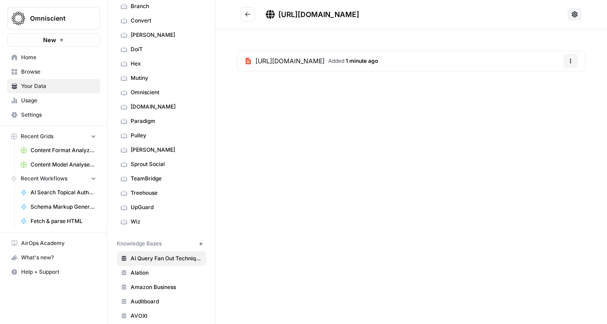
click at [578, 9] on button at bounding box center [574, 14] width 14 height 13
click at [386, 162] on div "https://www.mariehaynes.com/ai-mode-query-fan-out/ https://www.mariehaynes.com/…" at bounding box center [410, 162] width 391 height 324
click at [276, 10] on div "https://www.mariehaynes.com/ai-mode-query-fan-out/" at bounding box center [312, 14] width 93 height 11
click at [302, 17] on span "https://www.mariehaynes.com/ai-mode-query-fan-out/" at bounding box center [318, 14] width 81 height 9
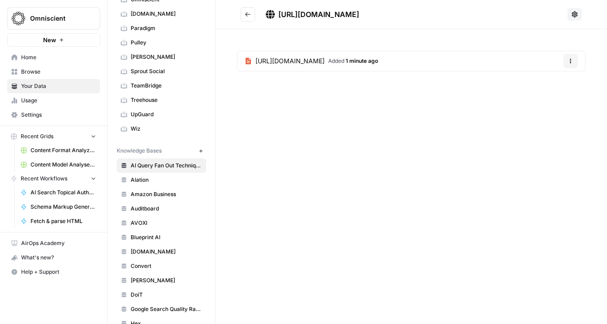
scroll to position [270, 0]
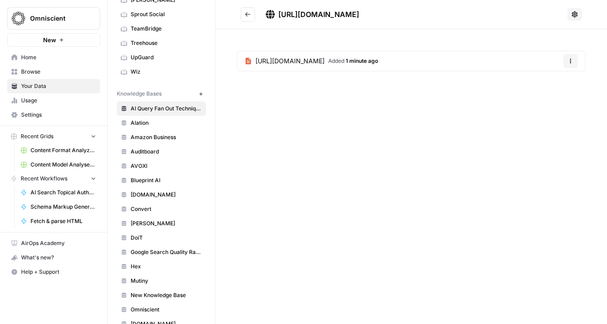
click at [573, 61] on button "Options" at bounding box center [570, 61] width 14 height 14
click at [546, 83] on span "Delete File" at bounding box center [551, 82] width 29 height 9
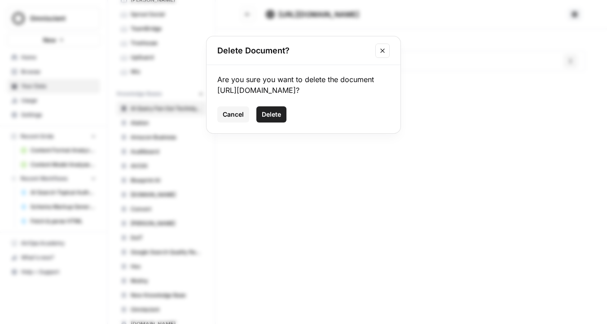
click at [273, 119] on span "Delete" at bounding box center [271, 114] width 19 height 9
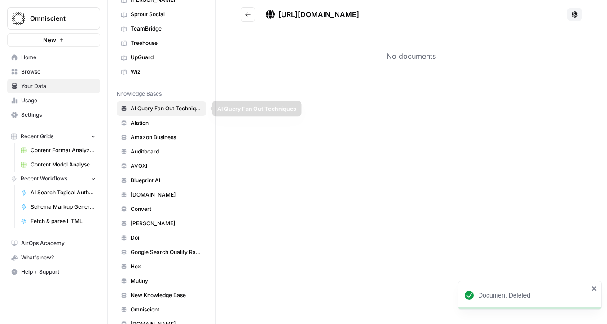
click at [159, 117] on link "Alation" at bounding box center [161, 123] width 89 height 14
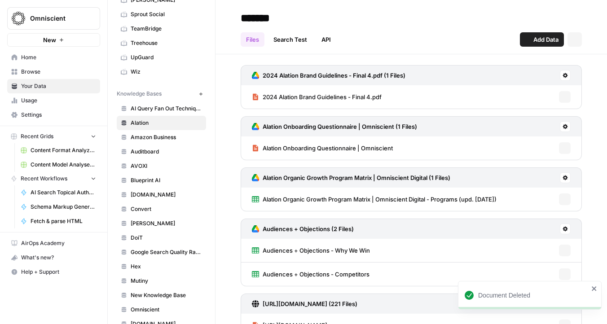
click at [159, 112] on span "AI Query Fan Out Techniques" at bounding box center [166, 109] width 71 height 8
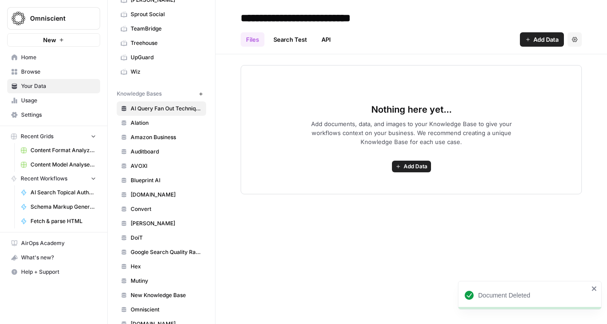
click at [298, 43] on link "Search Test" at bounding box center [290, 39] width 44 height 14
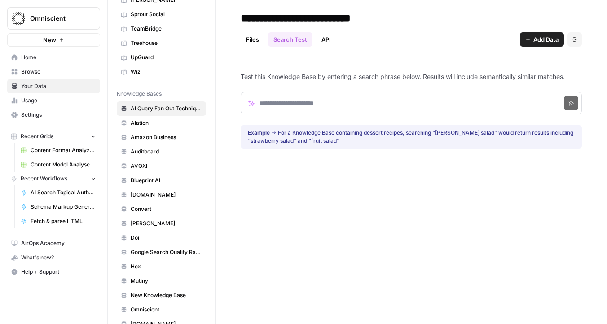
click at [321, 46] on link "API" at bounding box center [326, 39] width 20 height 14
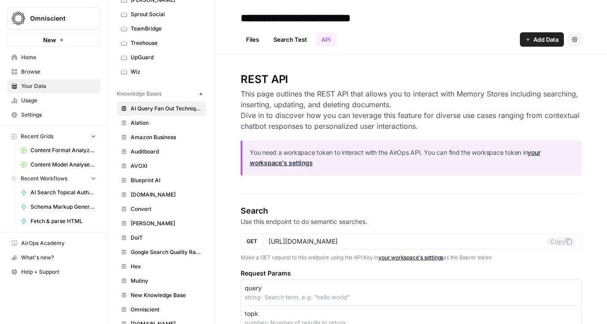
click at [255, 34] on link "Files" at bounding box center [253, 39] width 24 height 14
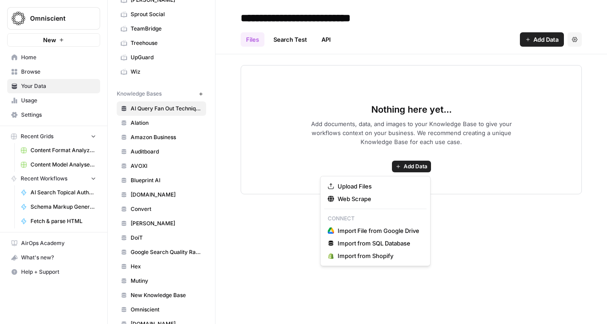
click at [407, 166] on span "Add Data" at bounding box center [415, 166] width 24 height 8
click at [379, 200] on span "Web Scrape" at bounding box center [378, 198] width 82 height 9
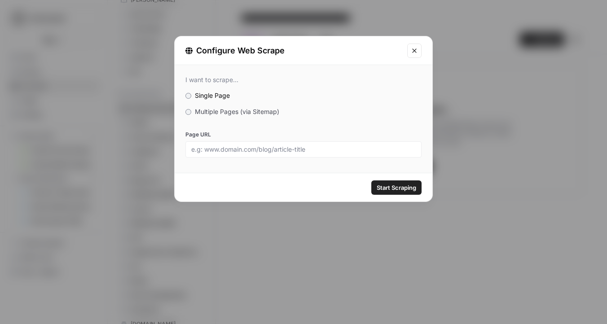
click at [255, 110] on span "Multiple Pages (via Sitemap)" at bounding box center [237, 112] width 84 height 8
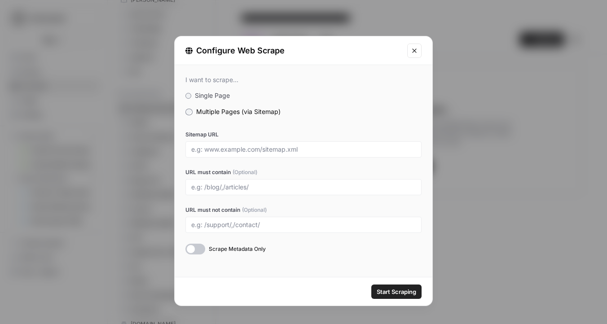
click at [416, 52] on icon "Close modal" at bounding box center [414, 50] width 4 height 4
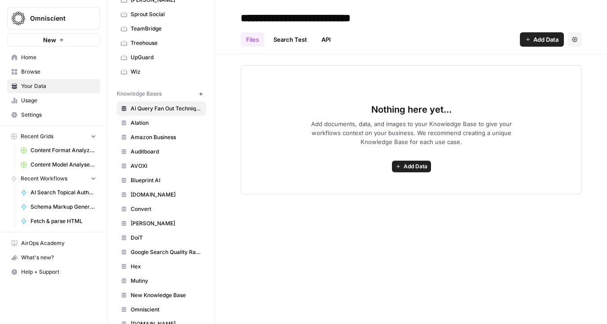
click at [407, 166] on span "Add Data" at bounding box center [415, 166] width 24 height 8
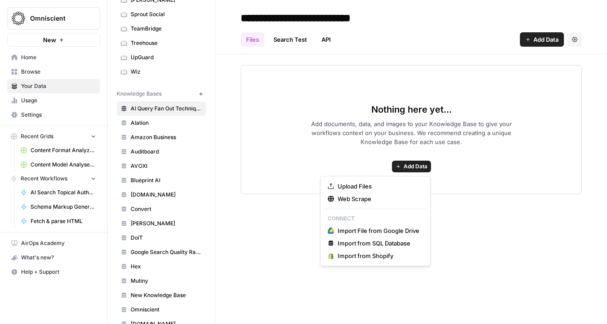
click at [474, 228] on div "**********" at bounding box center [410, 162] width 391 height 324
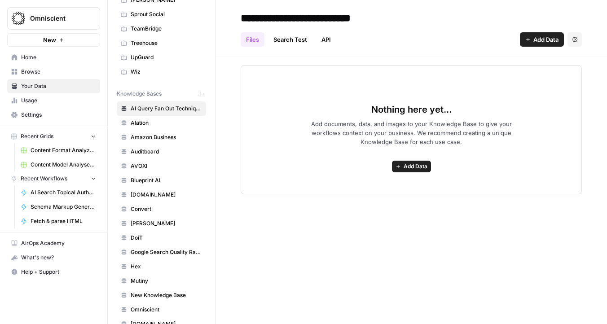
click at [425, 171] on button "Add Data" at bounding box center [411, 167] width 39 height 12
click at [472, 214] on div "**********" at bounding box center [410, 162] width 391 height 324
click at [399, 162] on button "Add Data" at bounding box center [411, 167] width 39 height 12
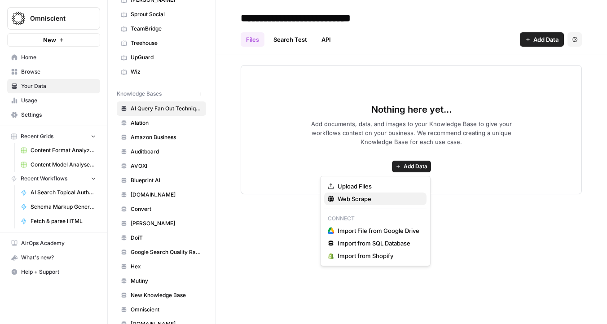
click at [375, 199] on span "Web Scrape" at bounding box center [378, 198] width 82 height 9
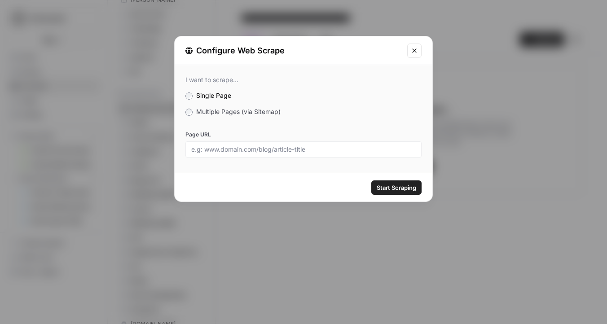
click at [277, 114] on span "Multiple Pages (via Sitemap)" at bounding box center [238, 112] width 84 height 8
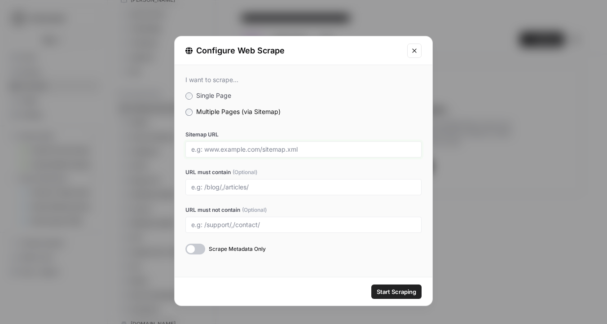
click at [253, 145] on input "Sitemap URL" at bounding box center [303, 149] width 224 height 8
click at [268, 187] on input "URL must contain (Optional)" at bounding box center [303, 187] width 224 height 8
click at [192, 95] on label "Single Page" at bounding box center [303, 95] width 236 height 9
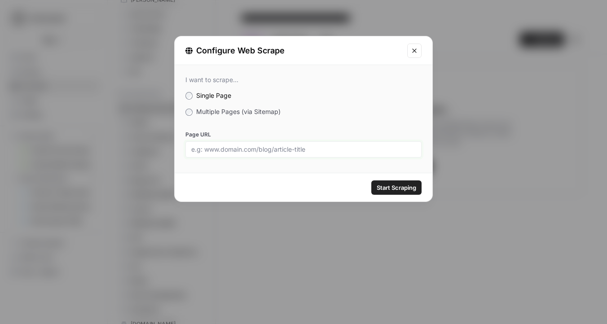
click at [214, 149] on input "Page URL" at bounding box center [303, 149] width 224 height 8
paste input "[URL][DOMAIN_NAME]"
type input "[URL][DOMAIN_NAME]"
click at [402, 183] on span "Start Scraping" at bounding box center [396, 187] width 39 height 9
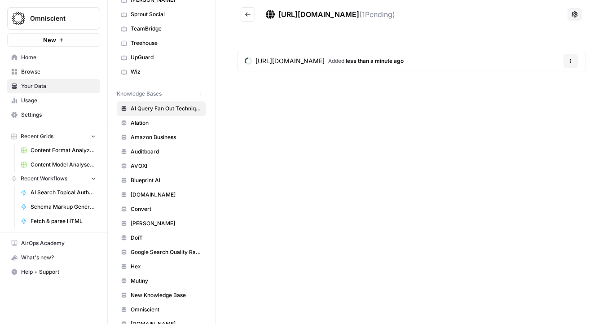
click at [572, 62] on icon "button" at bounding box center [570, 60] width 5 height 5
click at [442, 147] on div "https://www.aleydasolis.com/en/ai-search/google-query-fan-out/ ( 1 Pending) htt…" at bounding box center [410, 162] width 391 height 324
click at [345, 190] on div "https://www.aleydasolis.com/en/ai-search/google-query-fan-out/ ( 1 Pending) htt…" at bounding box center [410, 162] width 391 height 324
click at [568, 66] on button "Options" at bounding box center [570, 61] width 14 height 14
click at [548, 83] on span "Delete File" at bounding box center [551, 82] width 29 height 9
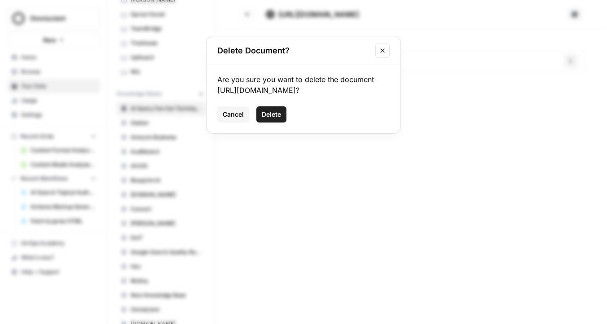
click at [272, 119] on span "Delete" at bounding box center [271, 114] width 19 height 9
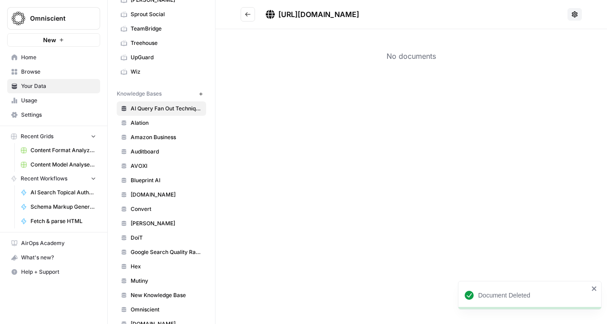
click at [250, 14] on icon "Go back" at bounding box center [247, 14] width 5 height 4
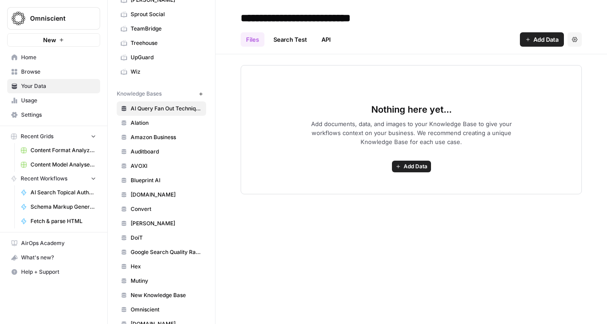
click at [398, 163] on button "Add Data" at bounding box center [411, 167] width 39 height 12
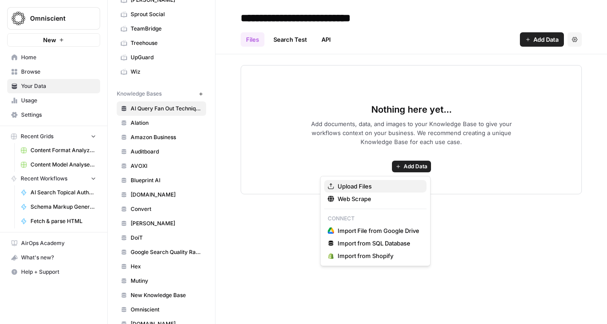
click at [367, 189] on span "Upload Files" at bounding box center [378, 186] width 82 height 9
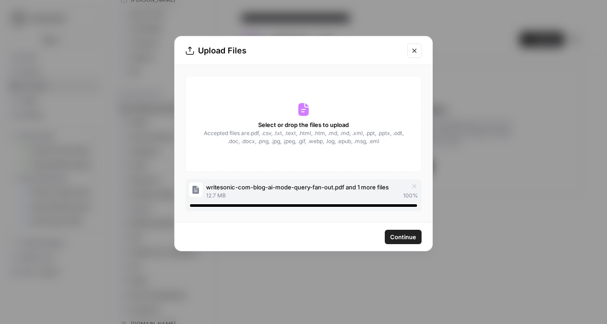
click at [316, 68] on div "Select or drop the files to upload Accepted files are .pdf, .csv, .txt, .text, …" at bounding box center [304, 143] width 258 height 157
click at [409, 240] on span "Continue" at bounding box center [403, 236] width 26 height 9
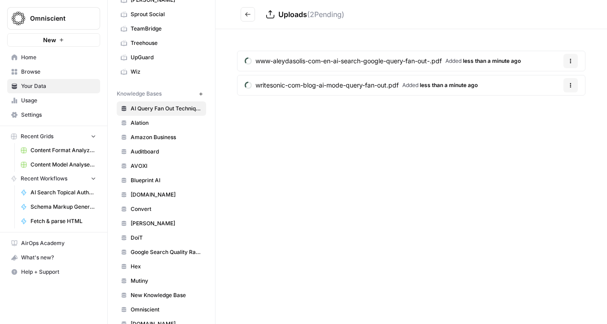
click at [344, 170] on div "Uploads ( 2 Pending) www-aleydasolis-com-en-ai-search-google-query-fan-out-.pdf…" at bounding box center [410, 162] width 391 height 324
click at [272, 16] on icon at bounding box center [270, 14] width 9 height 9
click at [309, 16] on span "( 1 Pending)" at bounding box center [325, 14] width 36 height 9
click at [252, 18] on button "Go back" at bounding box center [248, 14] width 14 height 14
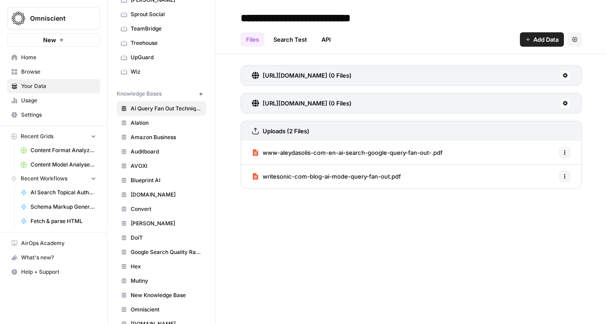
click at [564, 75] on icon at bounding box center [565, 75] width 5 height 5
click at [548, 126] on span "Delete Connection" at bounding box center [530, 127] width 55 height 9
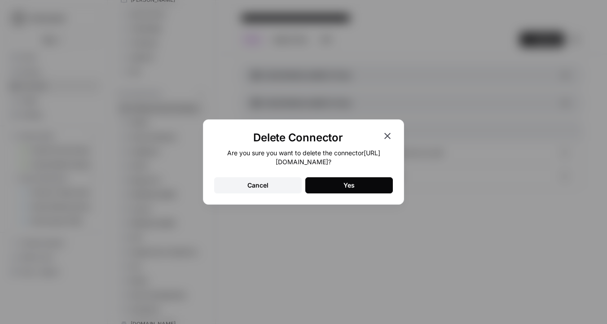
click at [343, 190] on div "Yes" at bounding box center [348, 185] width 11 height 9
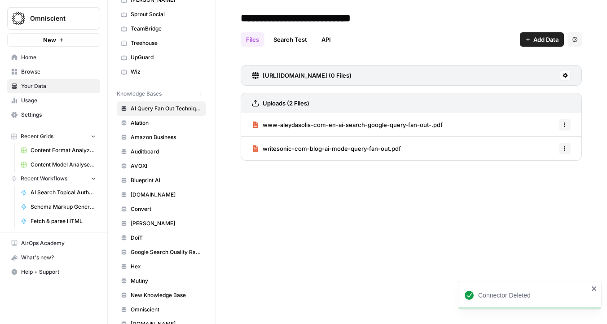
click at [566, 76] on icon at bounding box center [565, 75] width 5 height 5
click at [518, 127] on span "Delete Connection" at bounding box center [530, 127] width 55 height 9
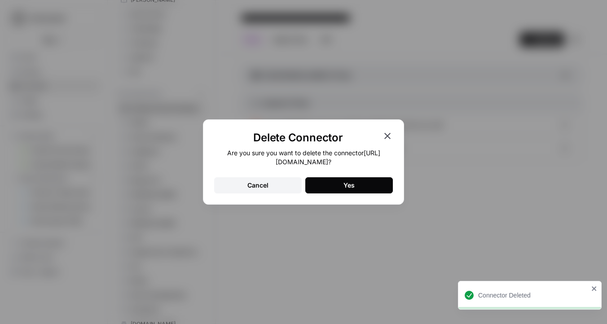
click at [355, 184] on button "Yes" at bounding box center [349, 185] width 88 height 16
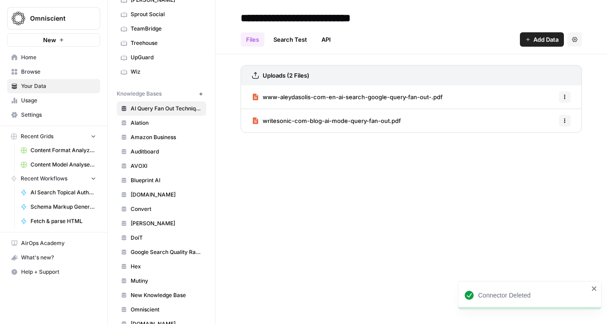
click at [272, 74] on h3 "Uploads (2 Files)" at bounding box center [286, 75] width 47 height 9
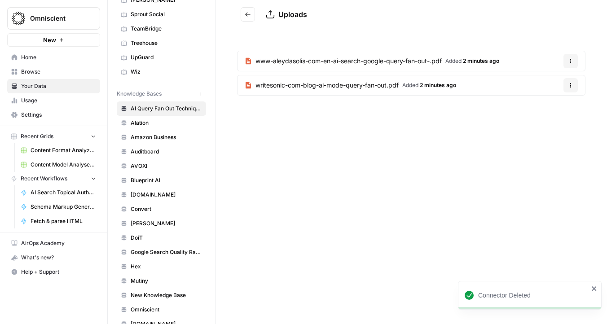
click at [247, 16] on icon "Go back" at bounding box center [248, 14] width 6 height 6
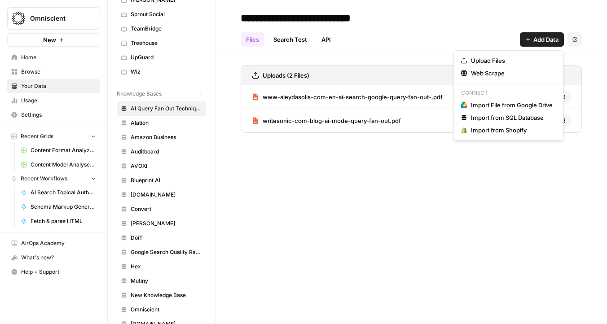
click at [536, 42] on span "Add Data" at bounding box center [545, 39] width 25 height 9
click at [530, 62] on span "Upload Files" at bounding box center [512, 60] width 82 height 9
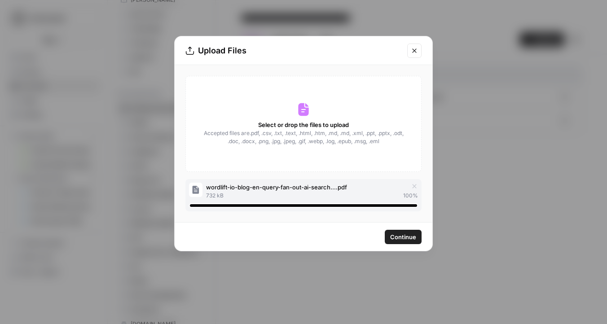
click at [400, 236] on span "Continue" at bounding box center [403, 236] width 26 height 9
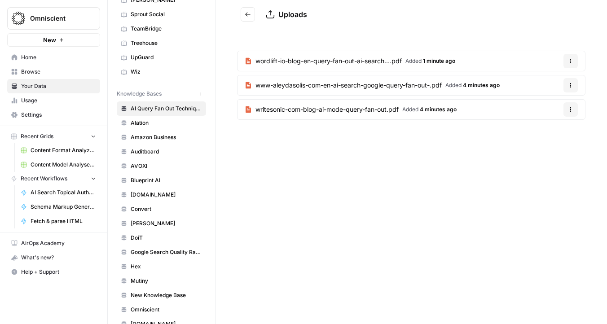
click at [254, 14] on button "Go back" at bounding box center [248, 14] width 14 height 14
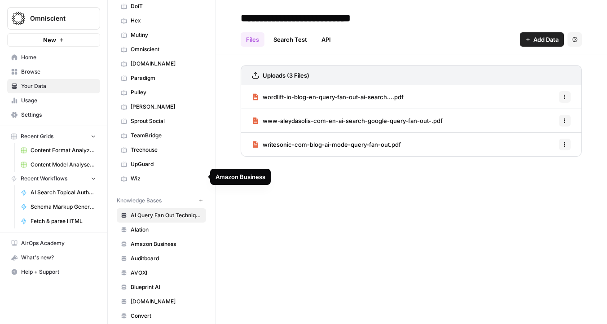
scroll to position [143, 0]
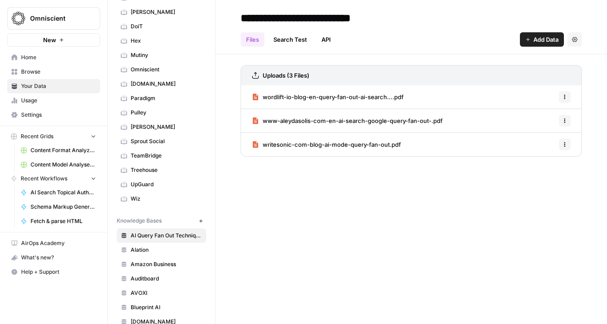
click at [40, 51] on link "Home" at bounding box center [53, 57] width 93 height 14
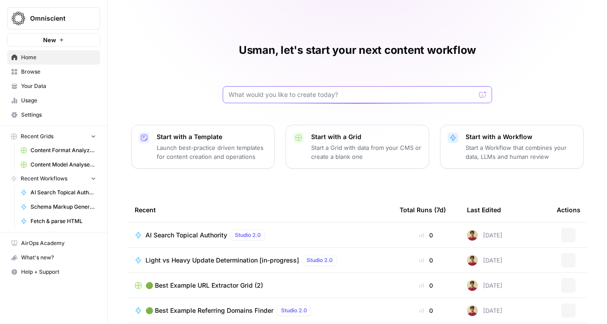
click at [320, 91] on input "text" at bounding box center [351, 94] width 247 height 9
type input "quality"
click button "Send" at bounding box center [483, 95] width 12 height 12
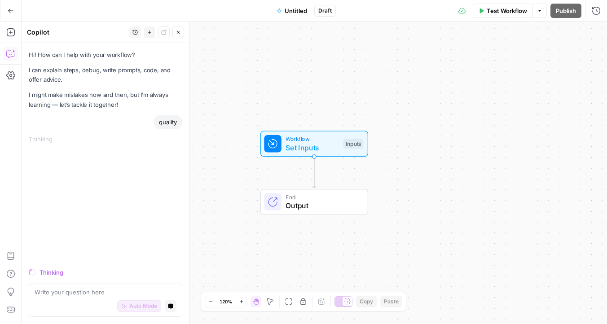
click at [9, 12] on icon "button" at bounding box center [11, 11] width 6 height 6
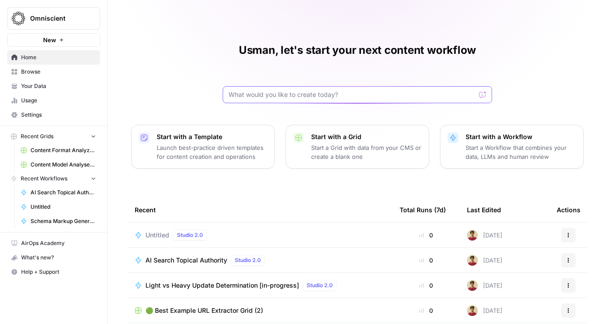
click at [288, 93] on input "text" at bounding box center [351, 94] width 247 height 9
click at [257, 96] on input "text" at bounding box center [351, 94] width 247 height 9
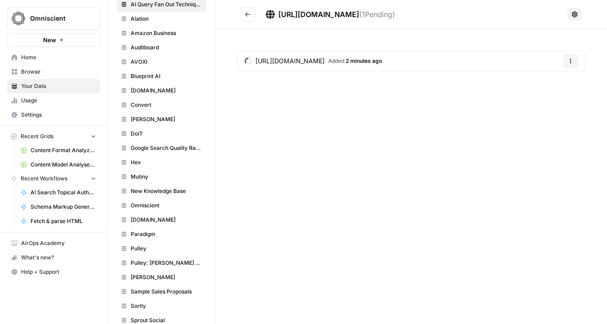
scroll to position [382, 0]
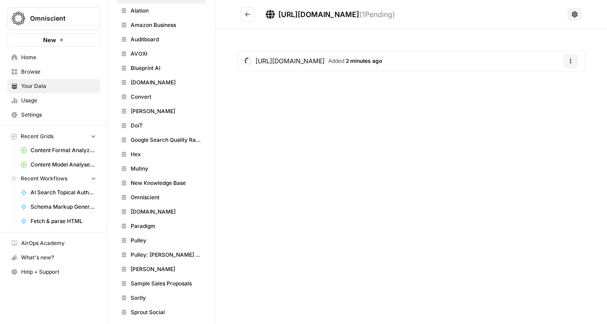
click at [162, 139] on span "Google Search Quality Rating Guidelines (SQR)" at bounding box center [166, 140] width 71 height 8
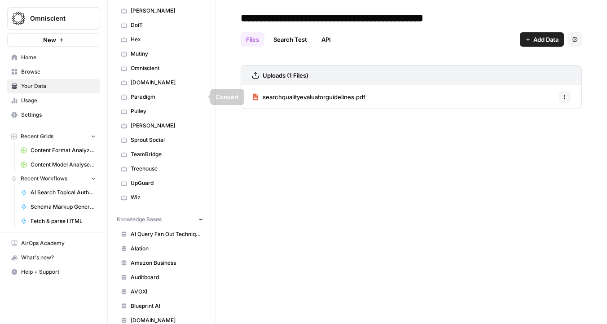
scroll to position [117, 0]
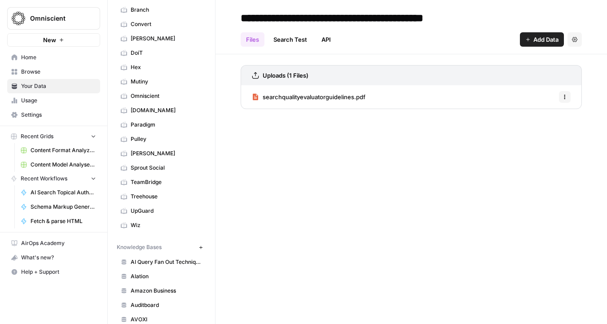
click at [280, 42] on link "Search Test" at bounding box center [290, 39] width 44 height 14
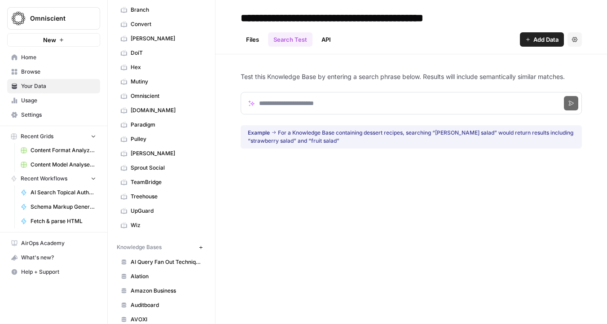
click at [250, 42] on link "Files" at bounding box center [253, 39] width 24 height 14
